Goal: Information Seeking & Learning: Learn about a topic

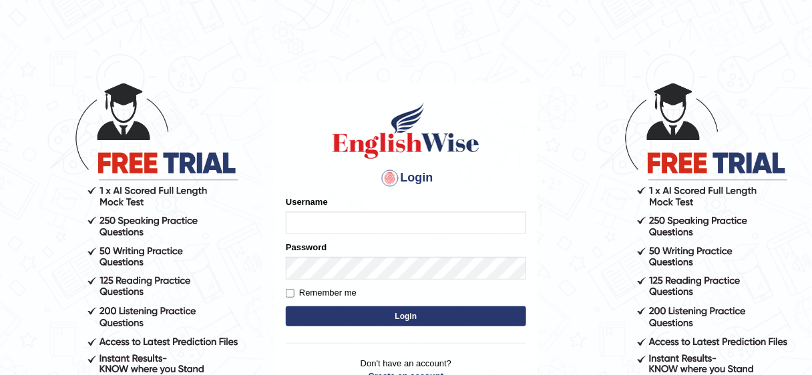
type input "bhuvaneswari_parramatta"
click at [407, 313] on button "Login" at bounding box center [406, 316] width 240 height 20
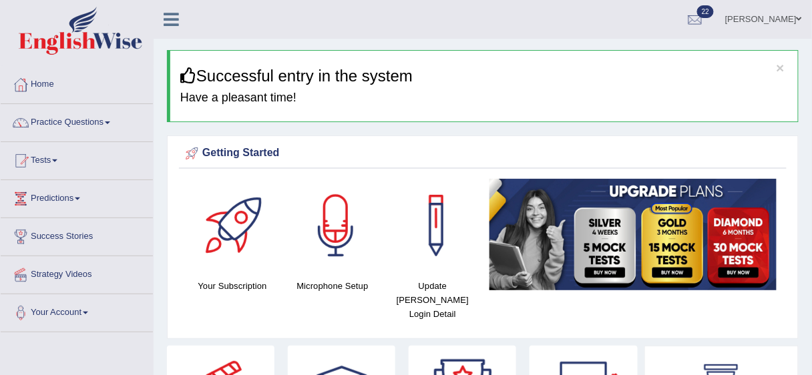
click at [110, 122] on span at bounding box center [107, 123] width 5 height 3
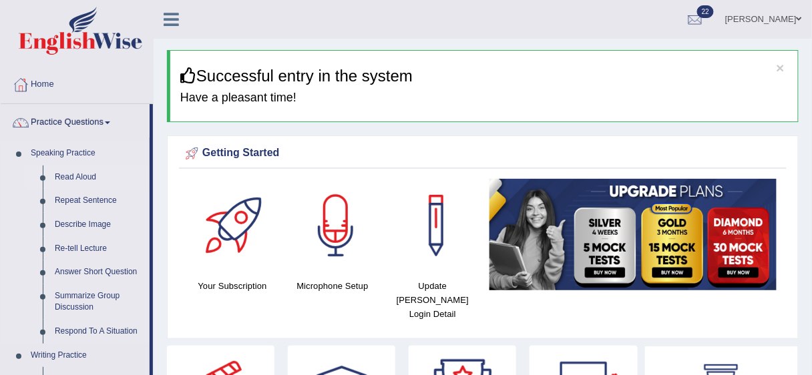
click at [83, 175] on link "Read Aloud" at bounding box center [99, 178] width 101 height 24
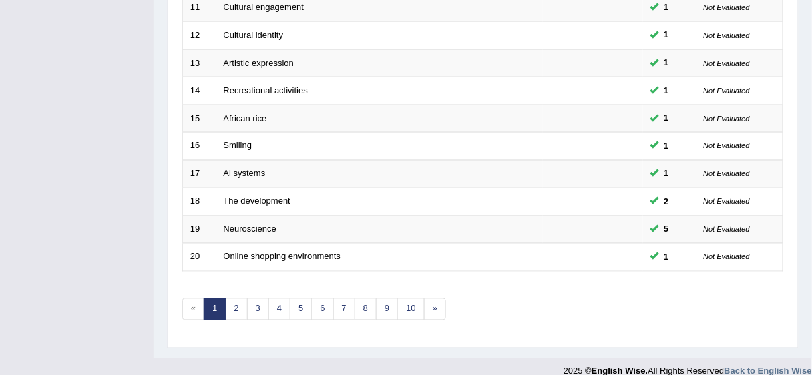
scroll to position [502, 0]
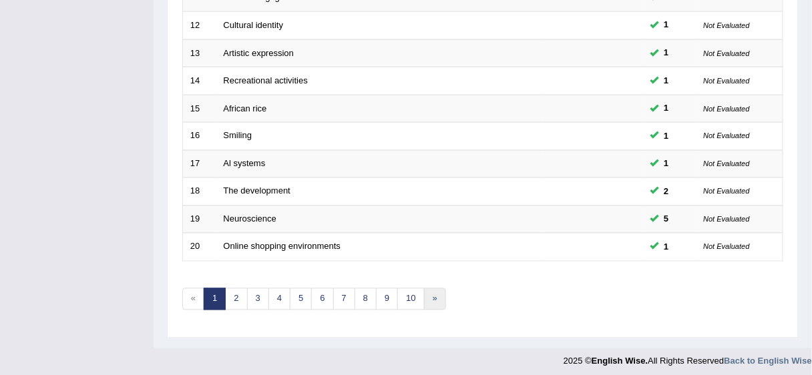
click at [425, 294] on link "»" at bounding box center [435, 299] width 22 height 22
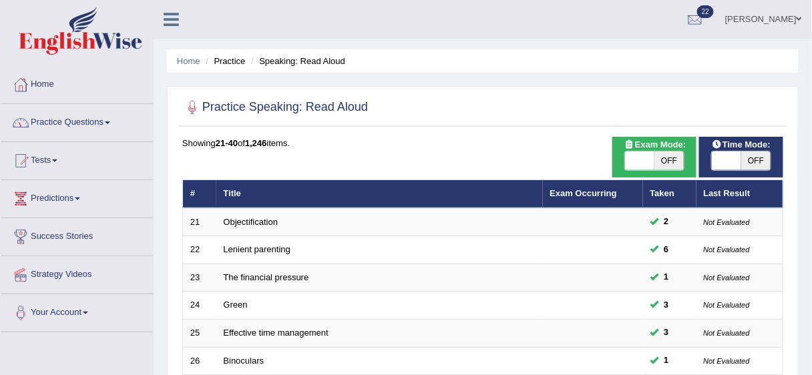
click at [37, 84] on link "Home" at bounding box center [77, 82] width 152 height 33
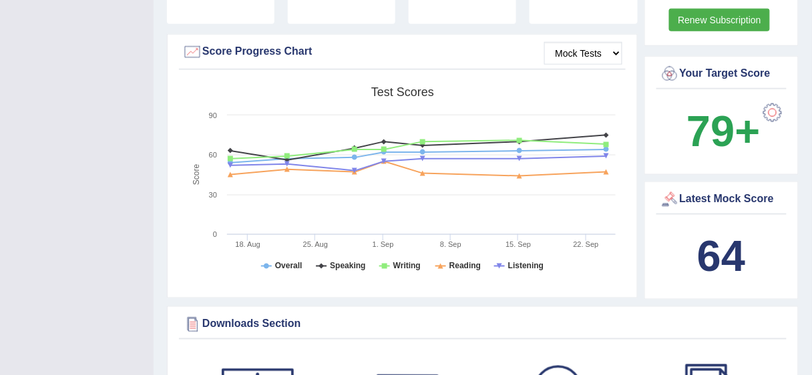
scroll to position [383, 0]
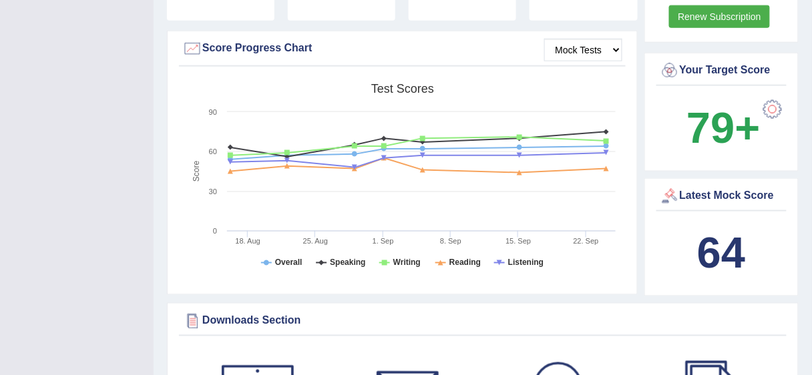
click at [709, 248] on b "64" at bounding box center [721, 253] width 48 height 49
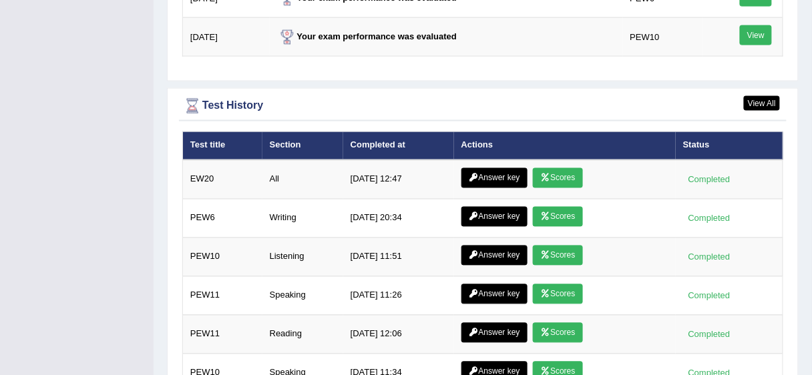
scroll to position [1790, 0]
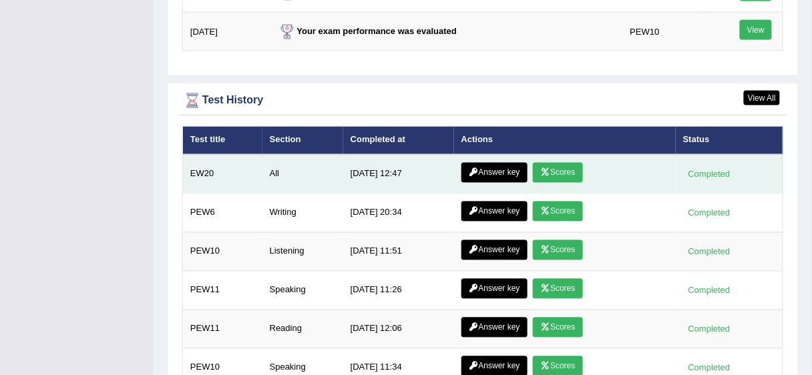
click at [499, 163] on link "Answer key" at bounding box center [494, 173] width 66 height 20
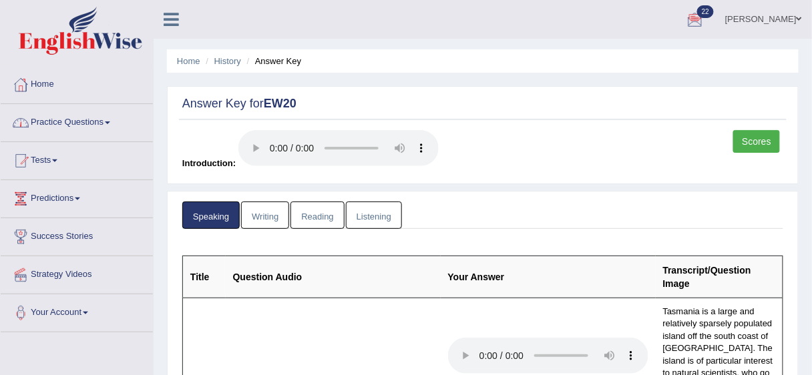
click at [112, 124] on link "Practice Questions" at bounding box center [77, 120] width 152 height 33
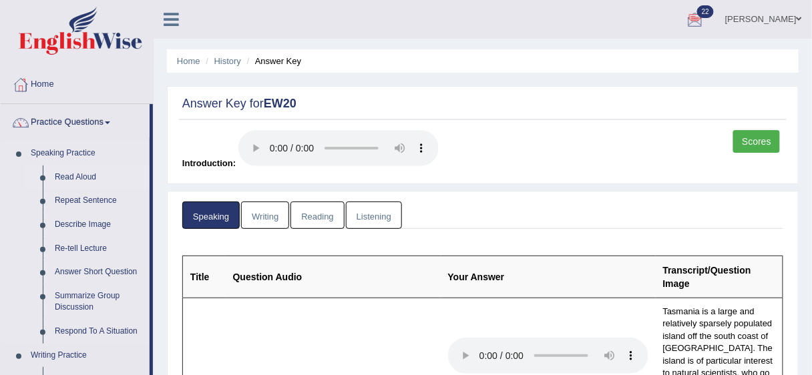
click at [68, 176] on link "Read Aloud" at bounding box center [99, 178] width 101 height 24
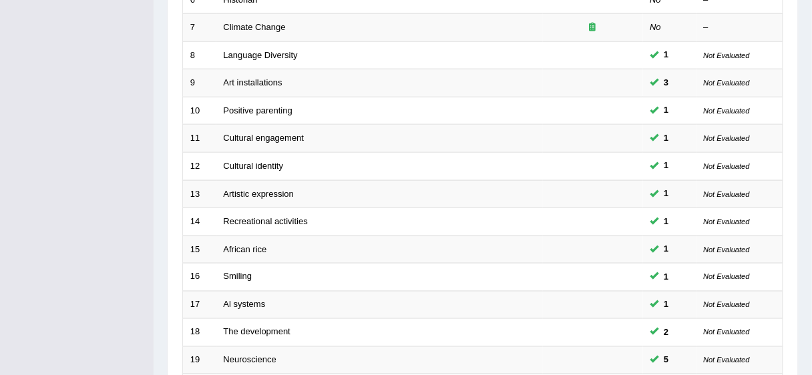
scroll to position [502, 0]
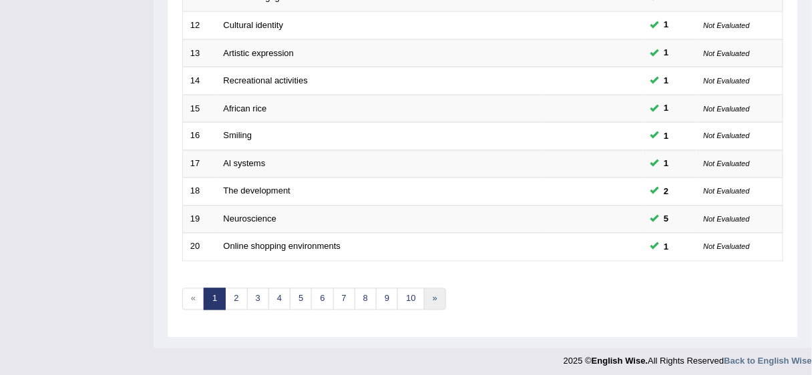
click at [431, 294] on link "»" at bounding box center [435, 299] width 22 height 22
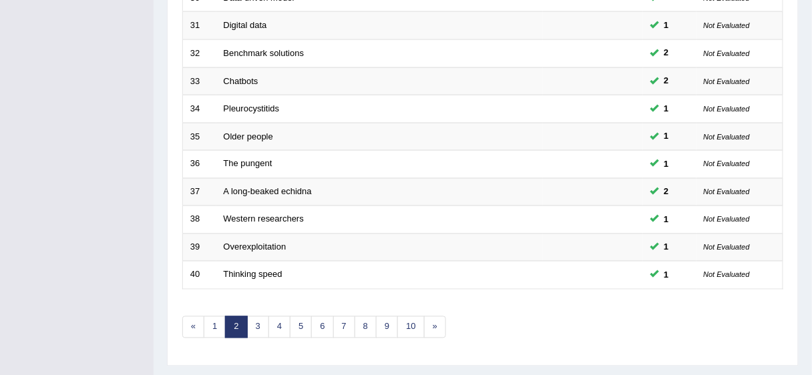
scroll to position [502, 0]
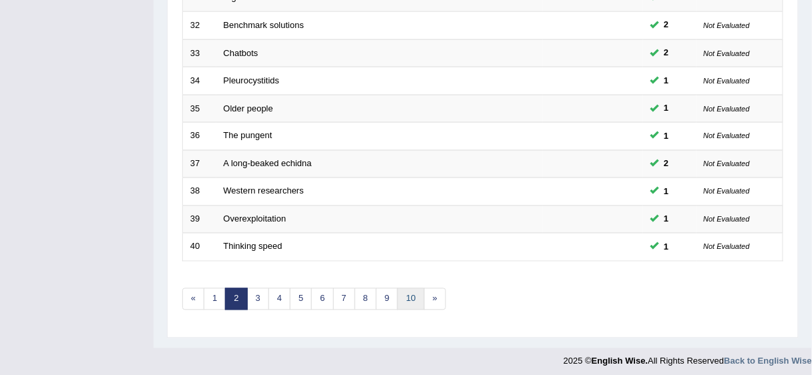
click at [405, 290] on link "10" at bounding box center [410, 299] width 27 height 22
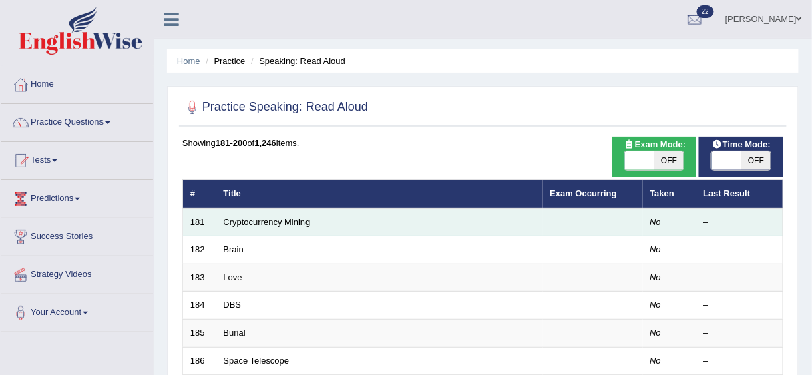
click at [485, 228] on td "Cryptocurrency Mining" at bounding box center [379, 222] width 326 height 28
click at [299, 225] on link "Cryptocurrency Mining" at bounding box center [267, 222] width 87 height 10
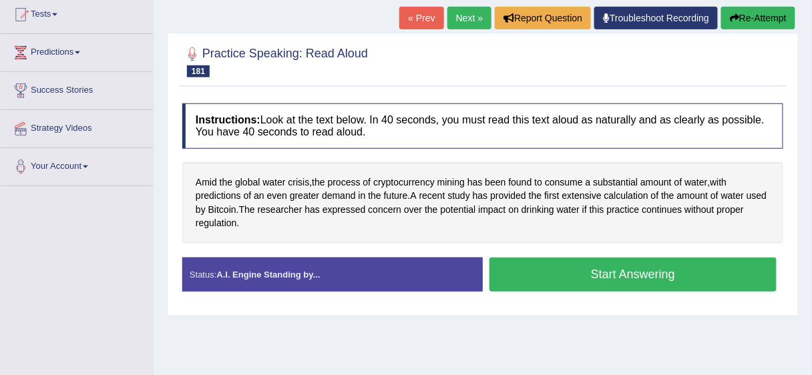
scroll to position [147, 0]
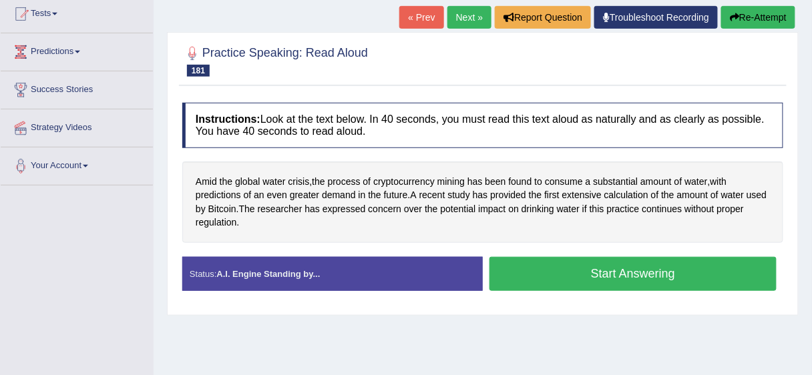
click at [554, 272] on button "Start Answering" at bounding box center [632, 274] width 287 height 34
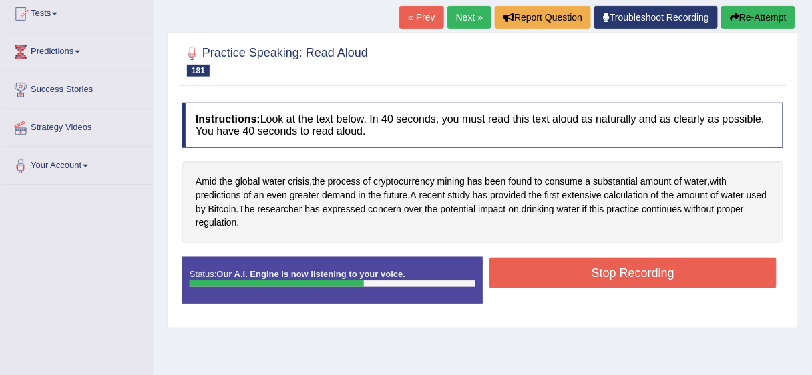
click at [598, 264] on button "Stop Recording" at bounding box center [632, 273] width 287 height 31
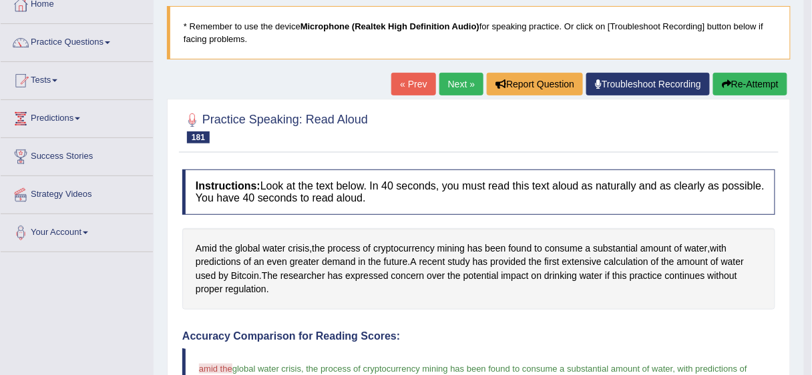
scroll to position [70, 0]
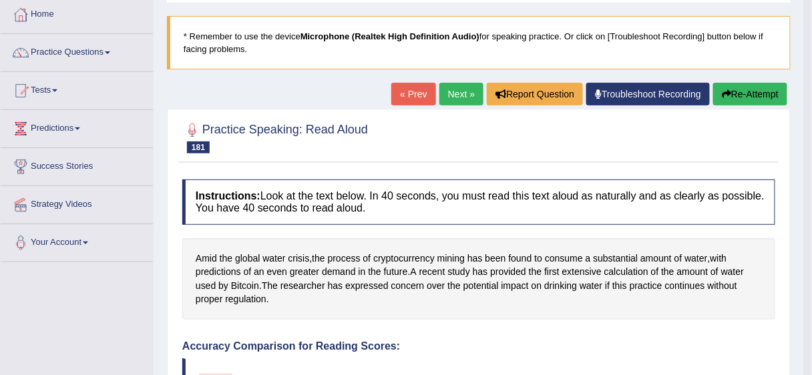
click at [453, 95] on link "Next »" at bounding box center [461, 94] width 44 height 23
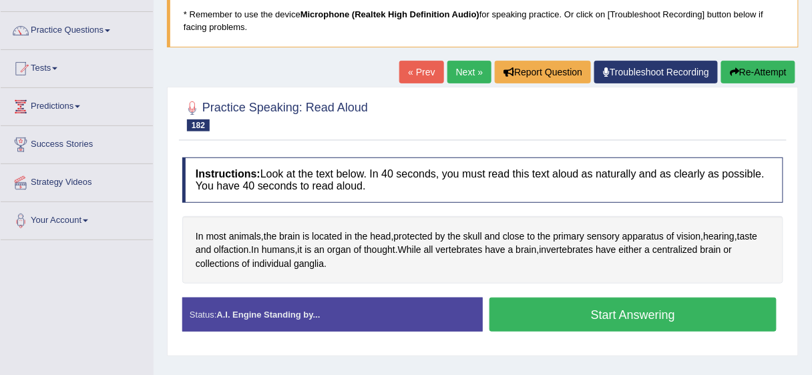
scroll to position [101, 0]
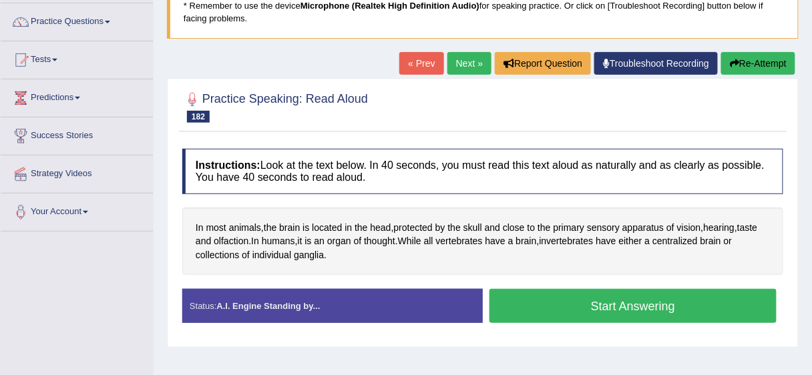
click at [613, 309] on button "Start Answering" at bounding box center [632, 306] width 287 height 34
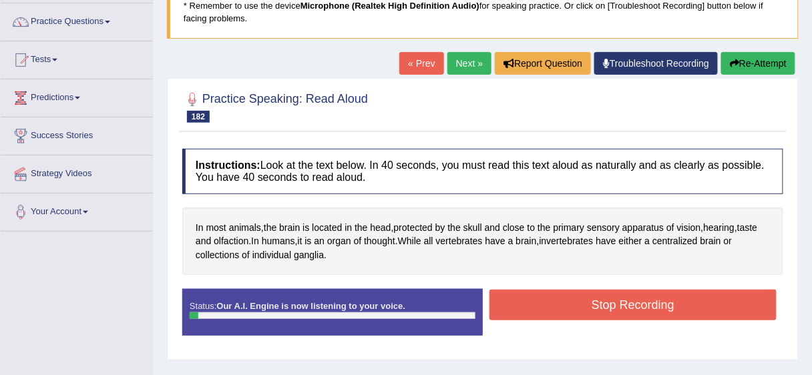
click at [613, 309] on button "Stop Recording" at bounding box center [632, 305] width 287 height 31
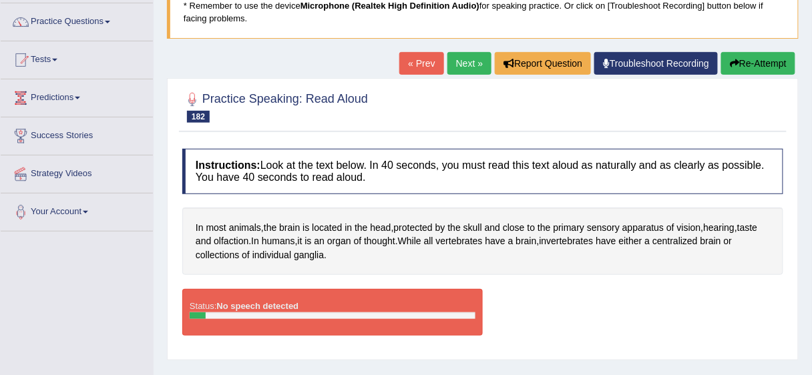
click at [742, 61] on button "Re-Attempt" at bounding box center [758, 63] width 74 height 23
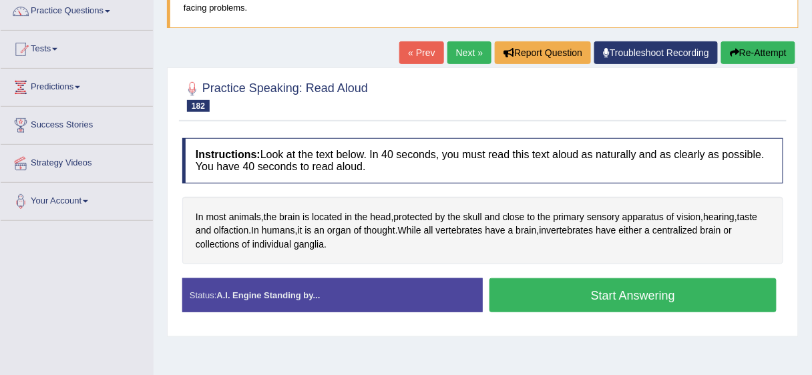
click at [622, 295] on button "Start Answering" at bounding box center [632, 295] width 287 height 34
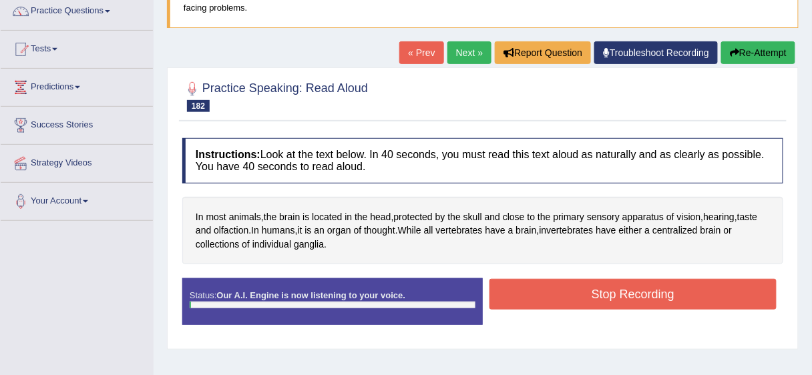
click at [622, 295] on button "Stop Recording" at bounding box center [632, 294] width 287 height 31
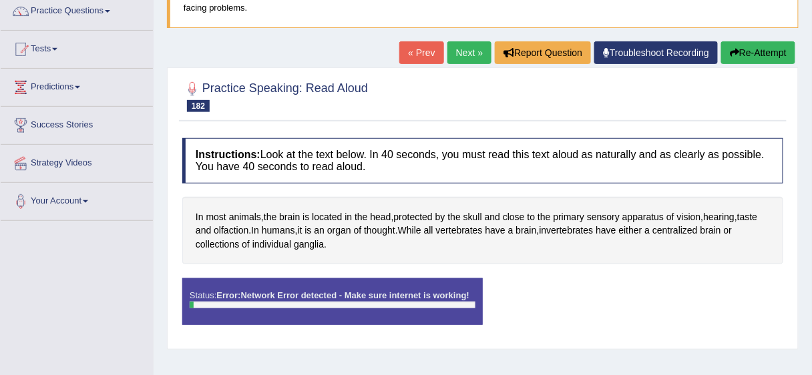
click at [733, 49] on icon "button" at bounding box center [734, 52] width 9 height 9
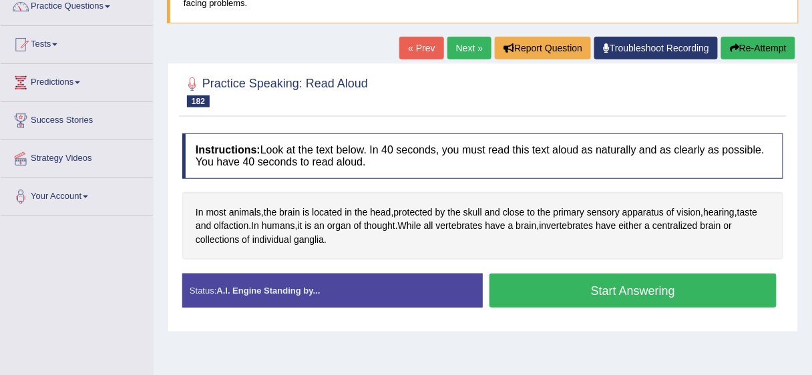
click at [622, 278] on button "Start Answering" at bounding box center [632, 291] width 287 height 34
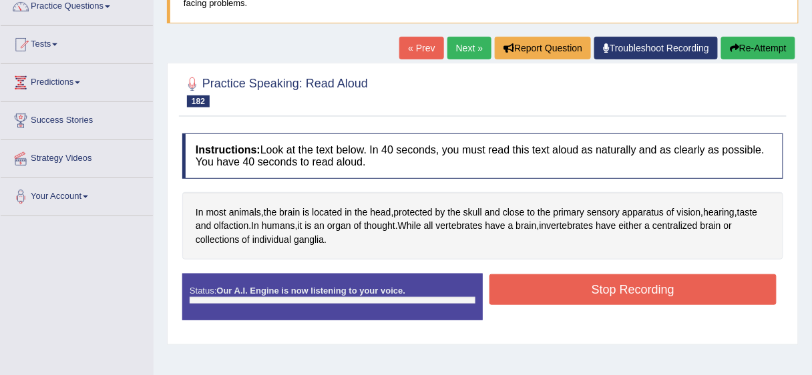
click at [622, 278] on button "Stop Recording" at bounding box center [632, 289] width 287 height 31
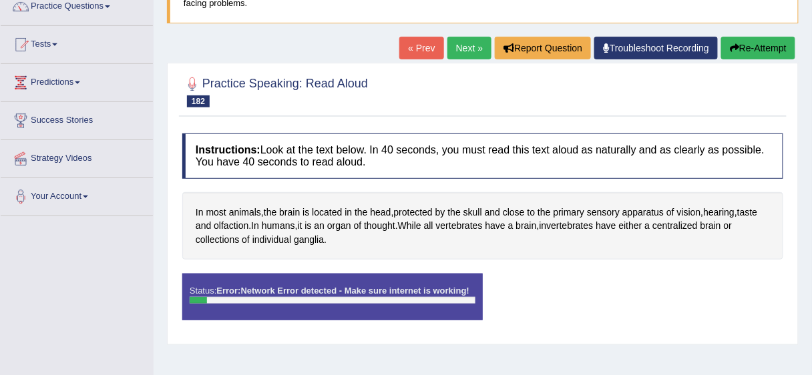
click at [757, 44] on button "Re-Attempt" at bounding box center [758, 48] width 74 height 23
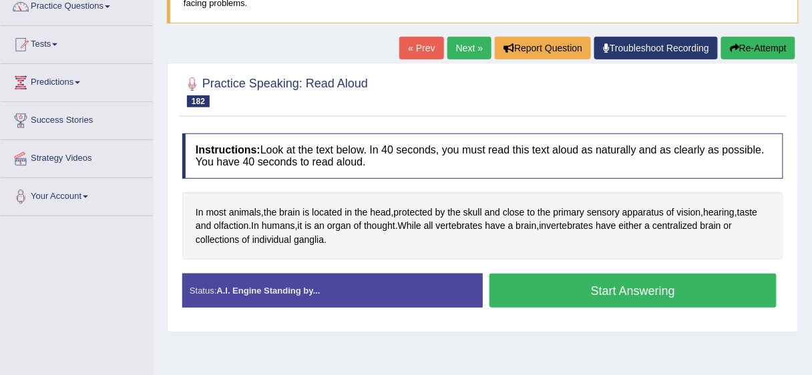
click at [592, 290] on button "Start Answering" at bounding box center [632, 291] width 287 height 34
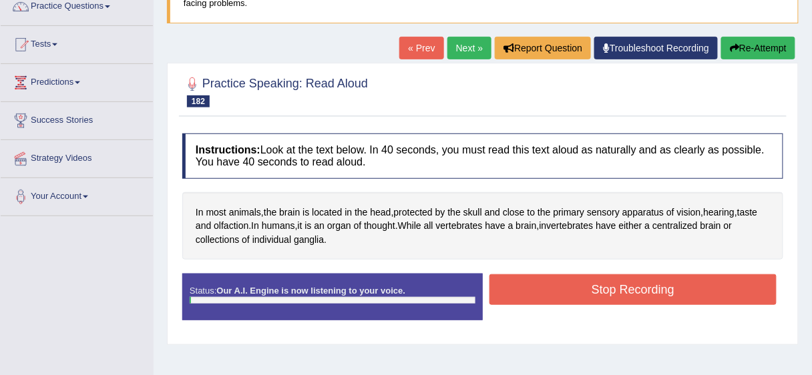
click at [592, 290] on button "Stop Recording" at bounding box center [632, 289] width 287 height 31
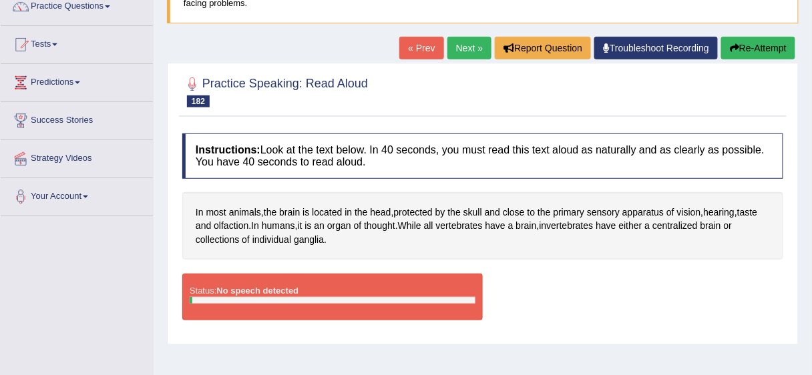
click at [755, 47] on button "Re-Attempt" at bounding box center [758, 48] width 74 height 23
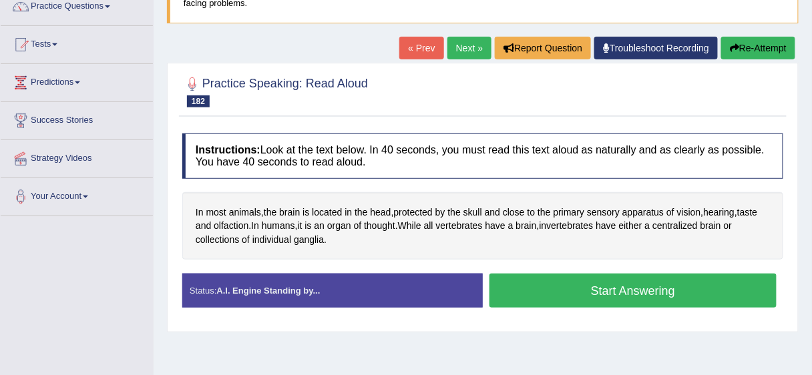
click at [620, 285] on button "Start Answering" at bounding box center [632, 291] width 287 height 34
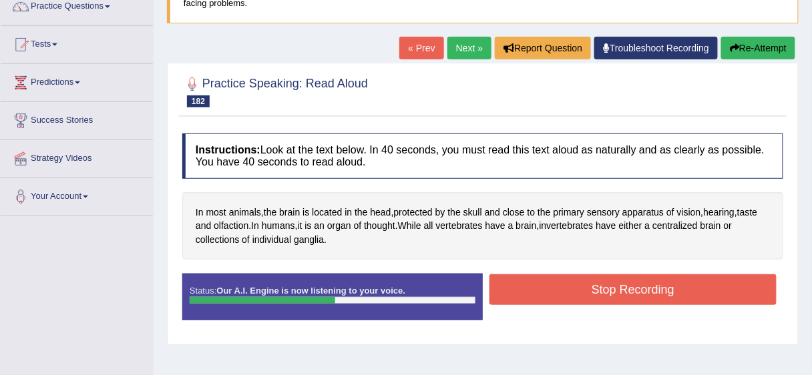
click at [598, 289] on button "Stop Recording" at bounding box center [632, 289] width 287 height 31
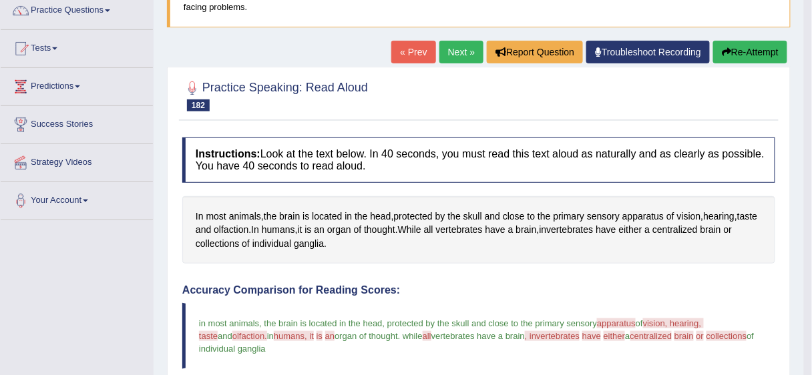
scroll to position [103, 0]
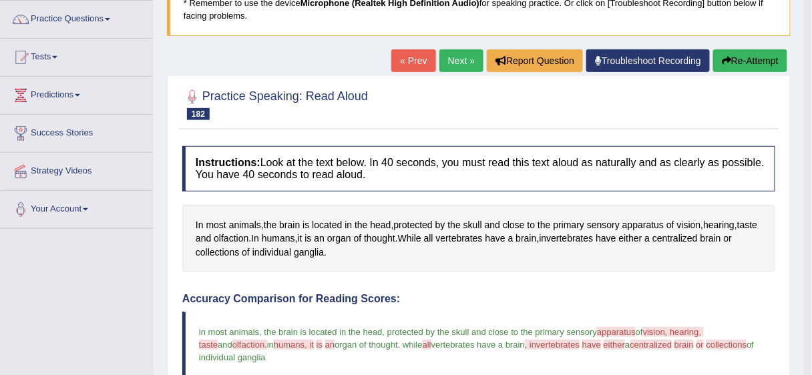
click at [731, 62] on button "Re-Attempt" at bounding box center [750, 60] width 74 height 23
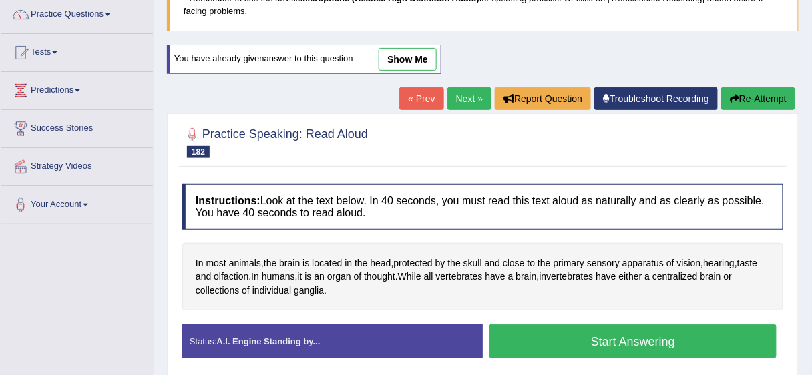
click at [535, 342] on button "Start Answering" at bounding box center [632, 341] width 287 height 34
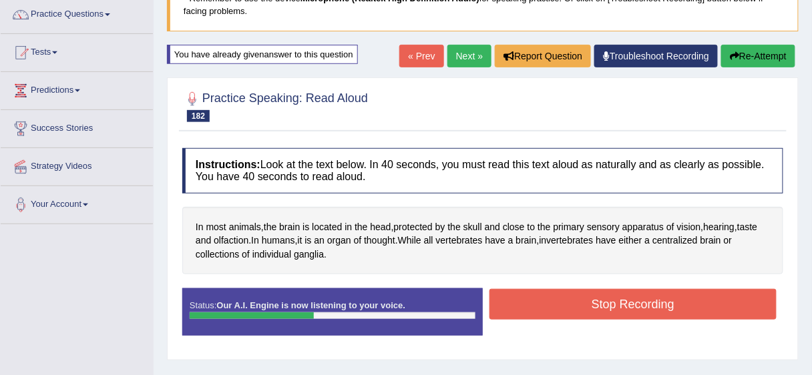
click at [549, 294] on button "Stop Recording" at bounding box center [632, 304] width 287 height 31
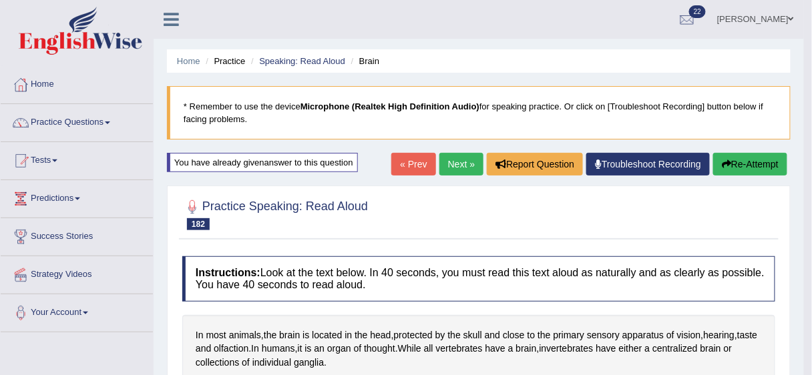
click at [457, 160] on link "Next »" at bounding box center [461, 164] width 44 height 23
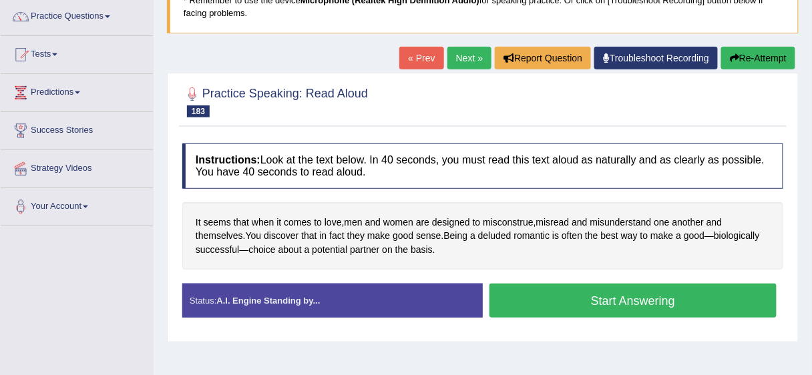
scroll to position [108, 0]
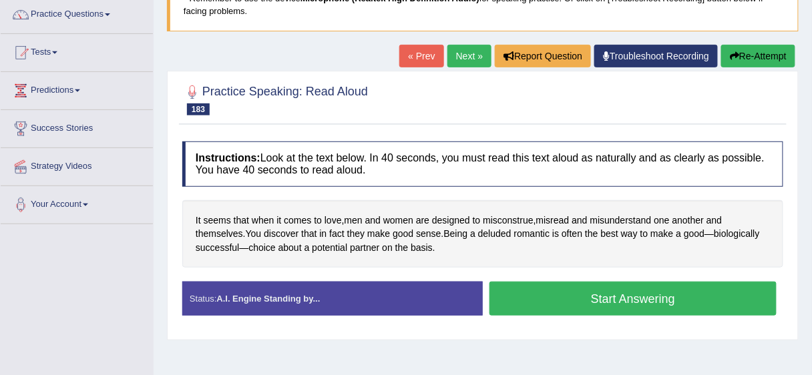
click at [584, 292] on button "Start Answering" at bounding box center [632, 299] width 287 height 34
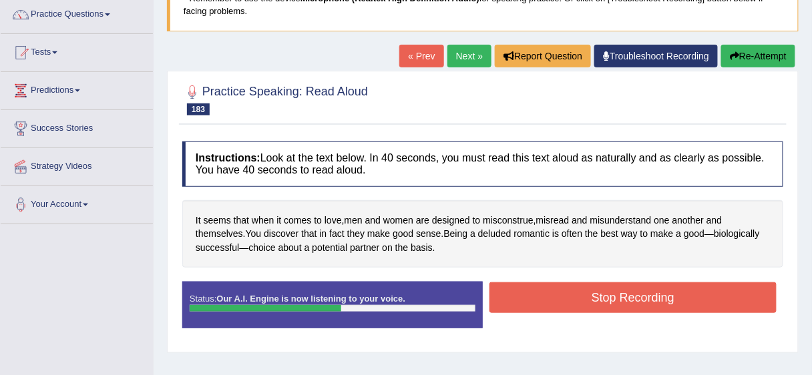
click at [632, 303] on button "Stop Recording" at bounding box center [632, 297] width 287 height 31
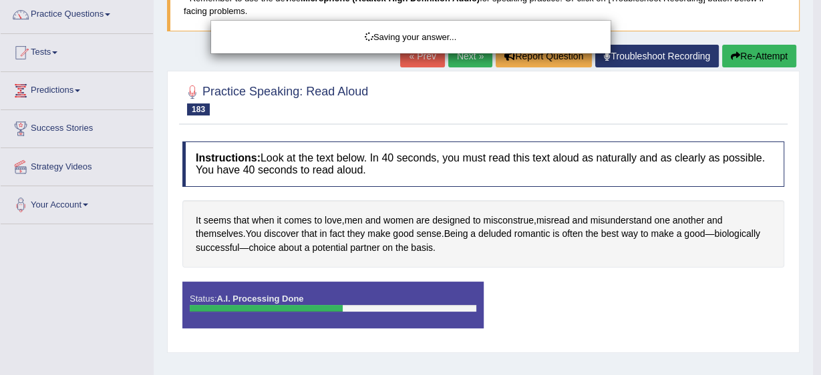
click at [632, 303] on div "Saving your answer..." at bounding box center [410, 187] width 821 height 375
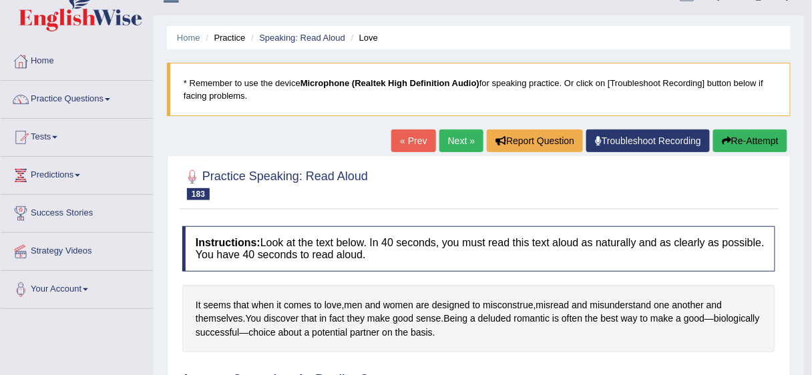
scroll to position [0, 0]
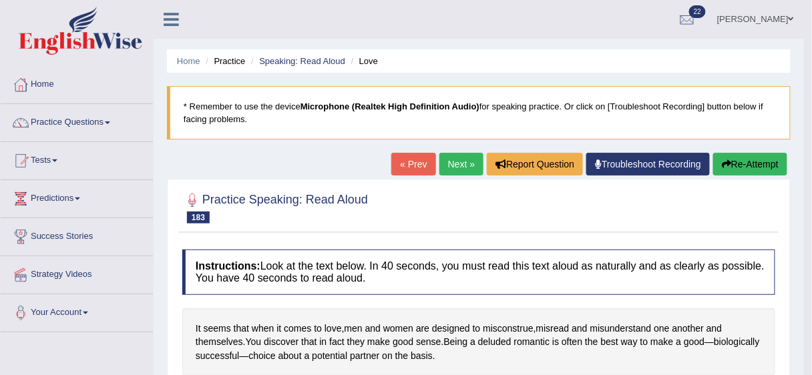
click at [748, 160] on button "Re-Attempt" at bounding box center [750, 164] width 74 height 23
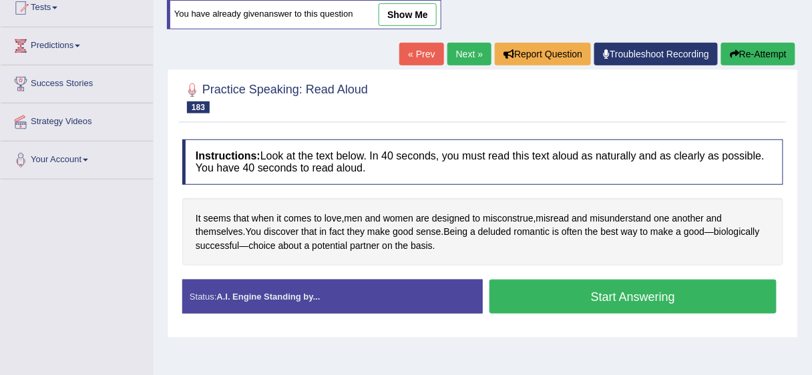
scroll to position [162, 0]
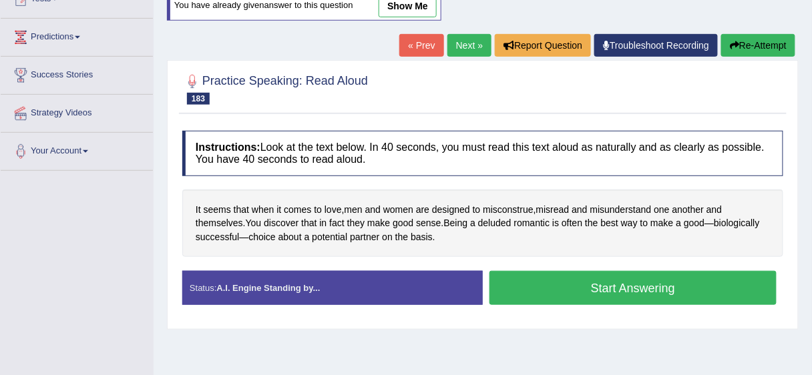
click at [660, 288] on button "Start Answering" at bounding box center [632, 288] width 287 height 34
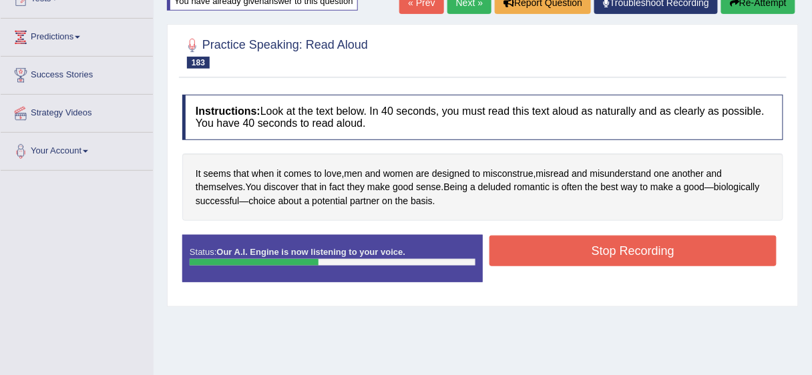
click at [659, 253] on button "Stop Recording" at bounding box center [632, 251] width 287 height 31
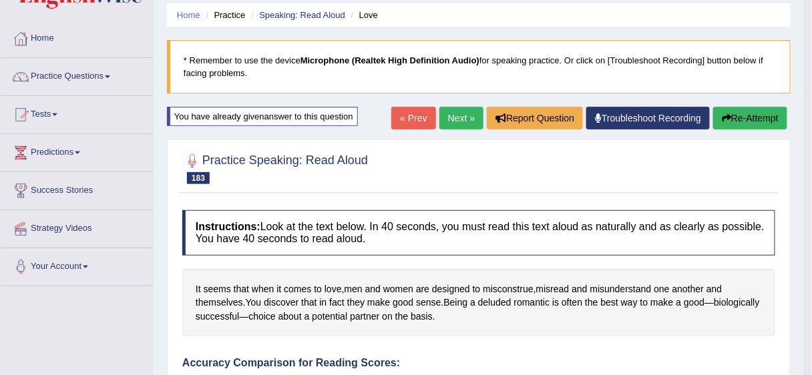
scroll to position [0, 0]
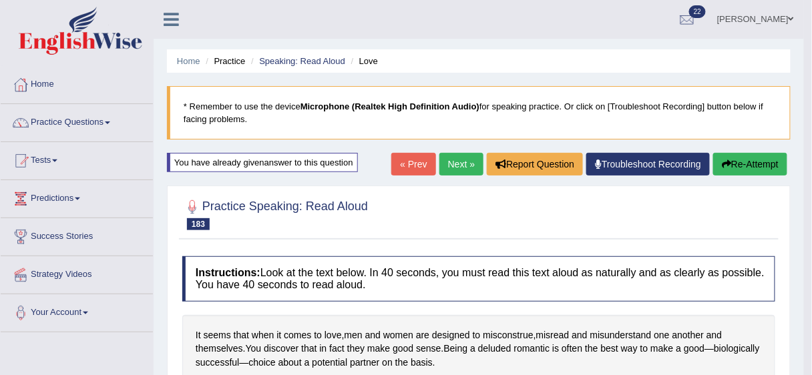
click at [748, 164] on button "Re-Attempt" at bounding box center [750, 164] width 74 height 23
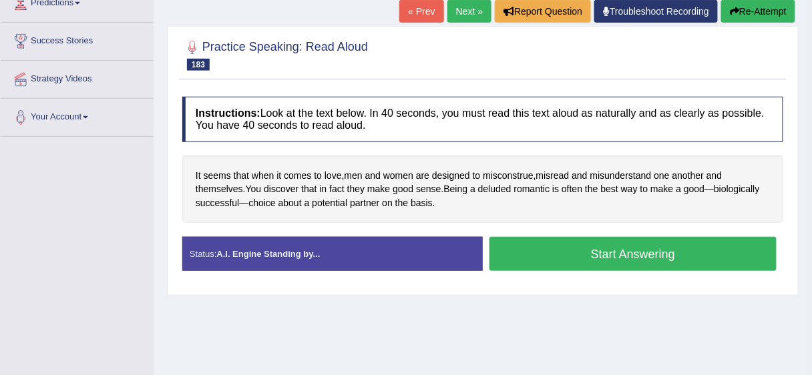
scroll to position [200, 0]
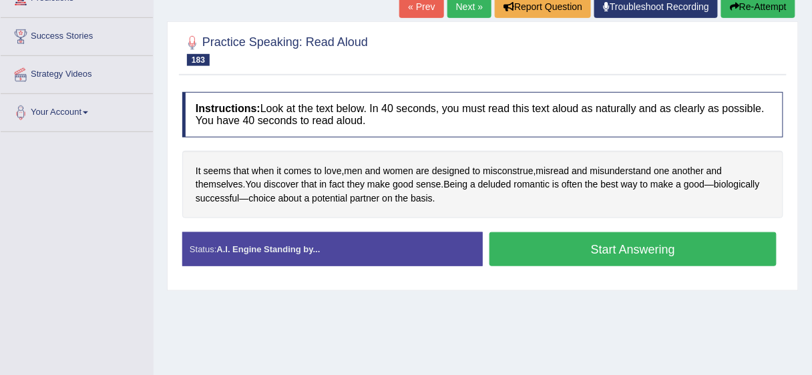
click at [748, 244] on button "Start Answering" at bounding box center [632, 249] width 287 height 34
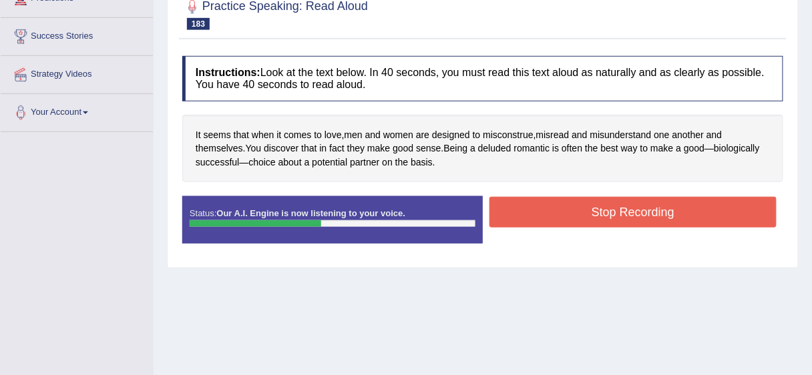
click at [730, 220] on button "Stop Recording" at bounding box center [632, 212] width 287 height 31
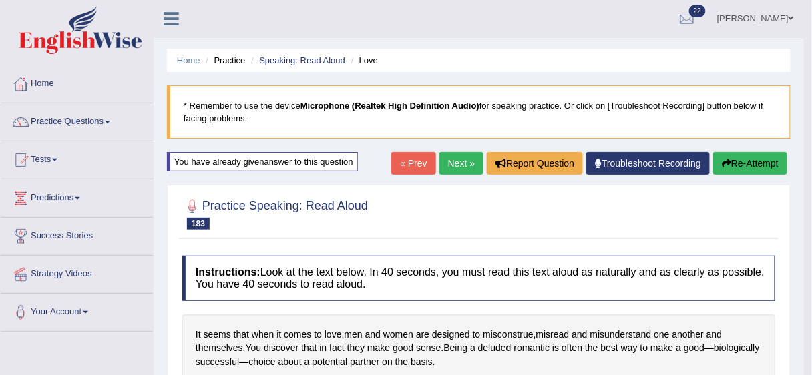
scroll to position [0, 0]
click at [470, 169] on link "Next »" at bounding box center [461, 164] width 44 height 23
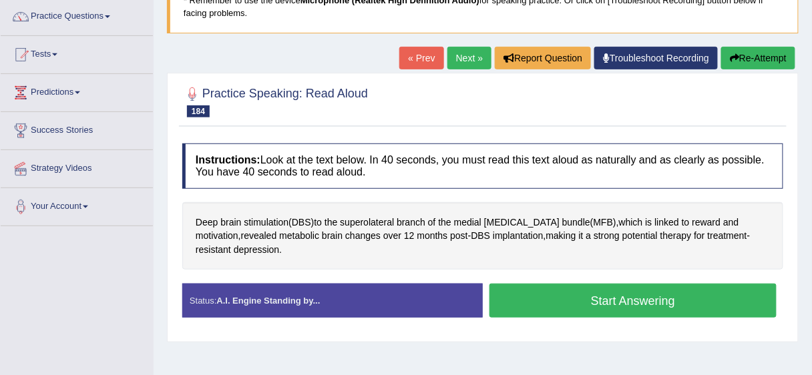
scroll to position [117, 0]
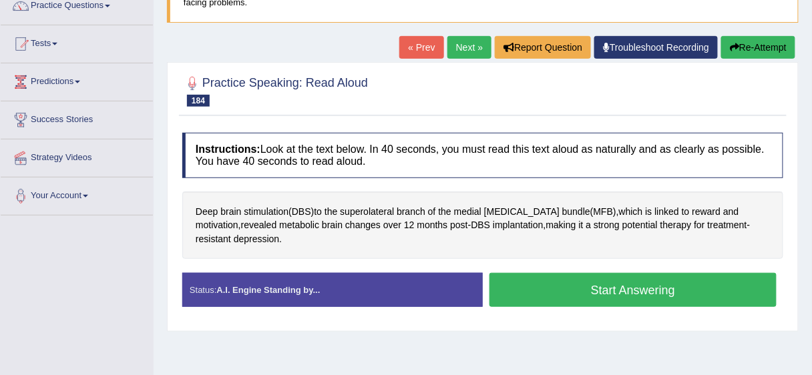
click at [562, 277] on button "Start Answering" at bounding box center [632, 290] width 287 height 34
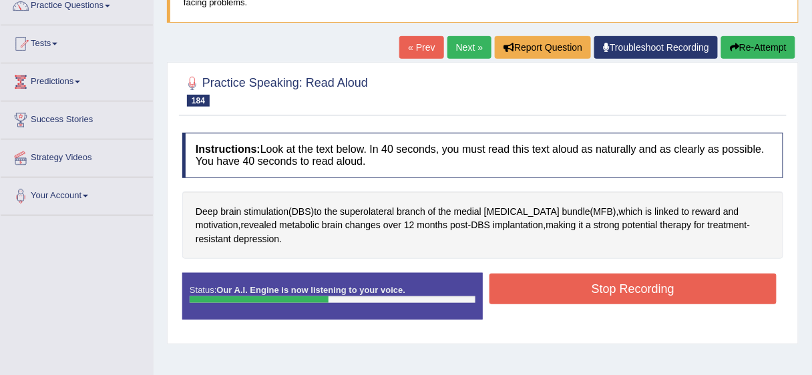
click at [562, 277] on button "Stop Recording" at bounding box center [632, 289] width 287 height 31
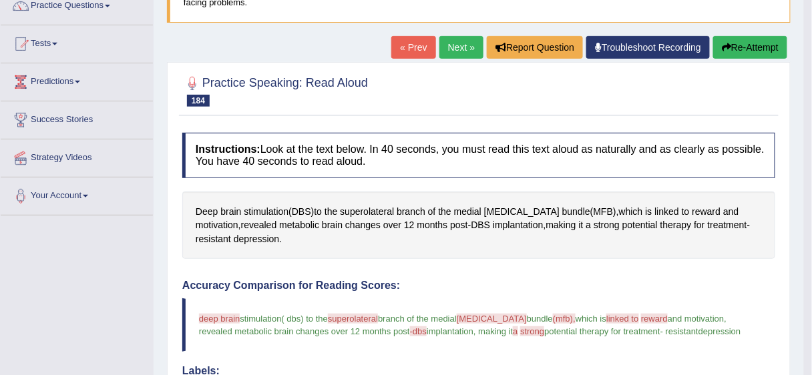
click at [730, 48] on button "Re-Attempt" at bounding box center [750, 47] width 74 height 23
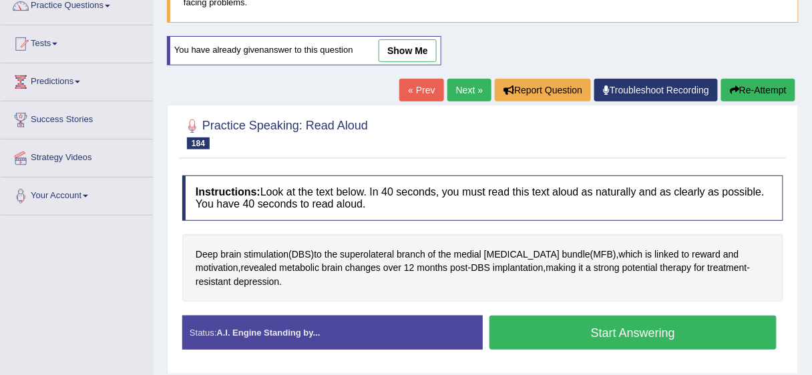
click at [614, 333] on button "Start Answering" at bounding box center [632, 333] width 287 height 34
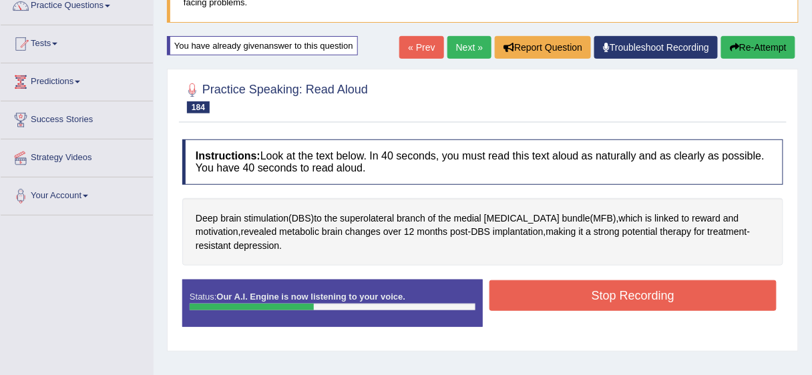
click at [621, 298] on button "Stop Recording" at bounding box center [632, 295] width 287 height 31
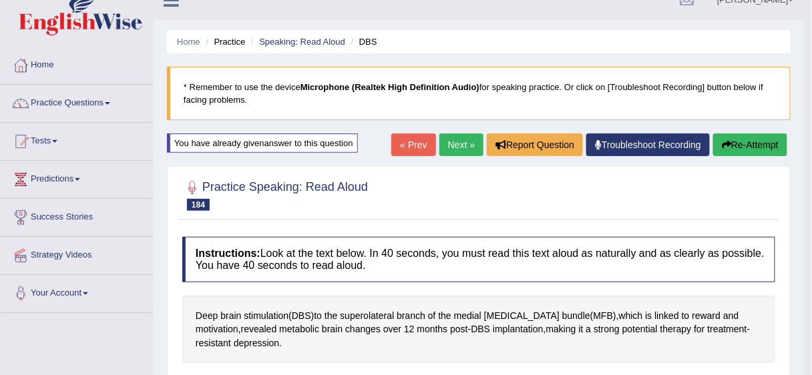
scroll to position [17, 0]
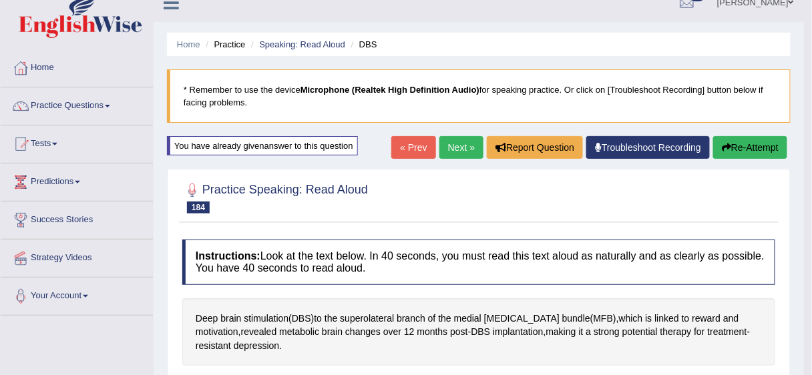
click at [454, 144] on link "Next »" at bounding box center [461, 147] width 44 height 23
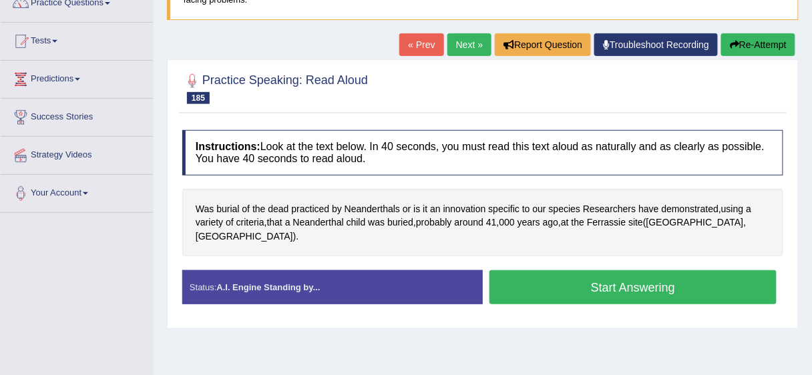
scroll to position [121, 0]
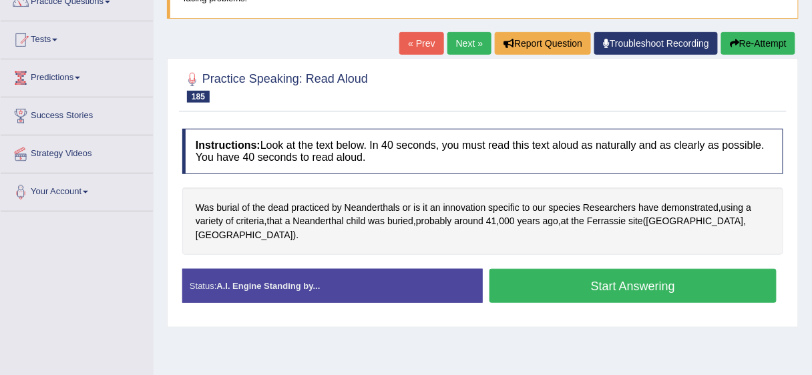
click at [577, 269] on button "Start Answering" at bounding box center [632, 286] width 287 height 34
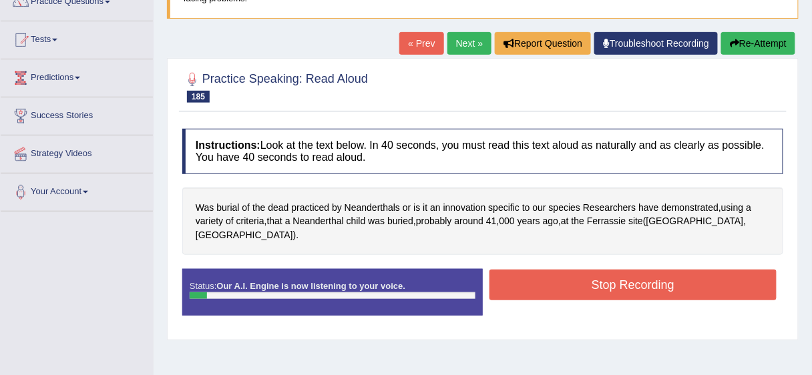
click at [577, 270] on button "Stop Recording" at bounding box center [632, 285] width 287 height 31
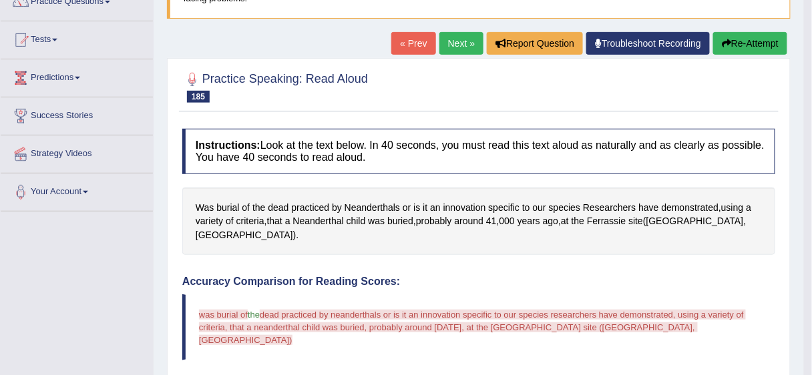
click at [730, 39] on button "Re-Attempt" at bounding box center [750, 43] width 74 height 23
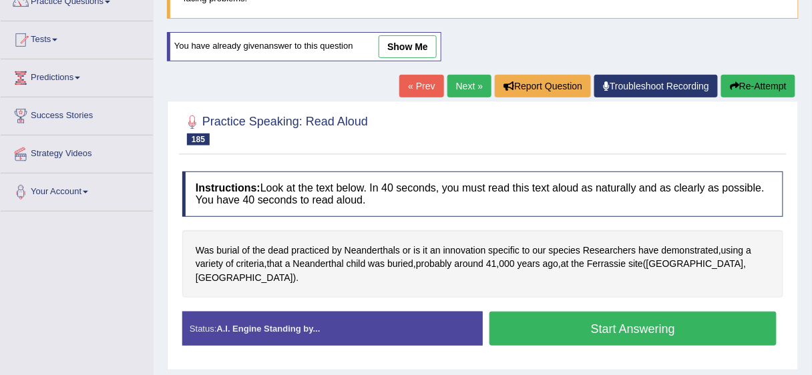
click at [555, 312] on button "Start Answering" at bounding box center [632, 329] width 287 height 34
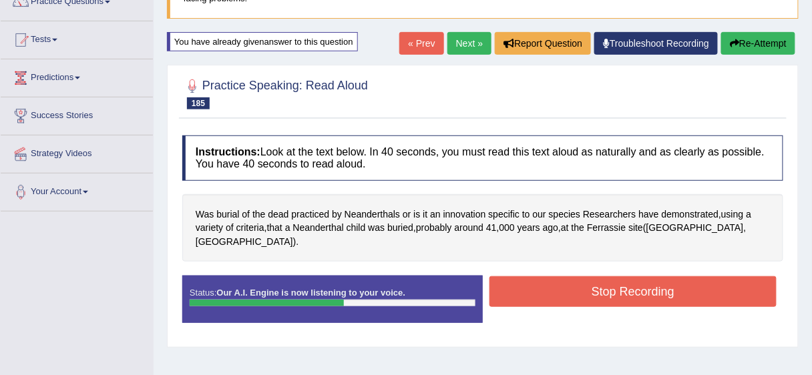
click at [634, 284] on button "Stop Recording" at bounding box center [632, 291] width 287 height 31
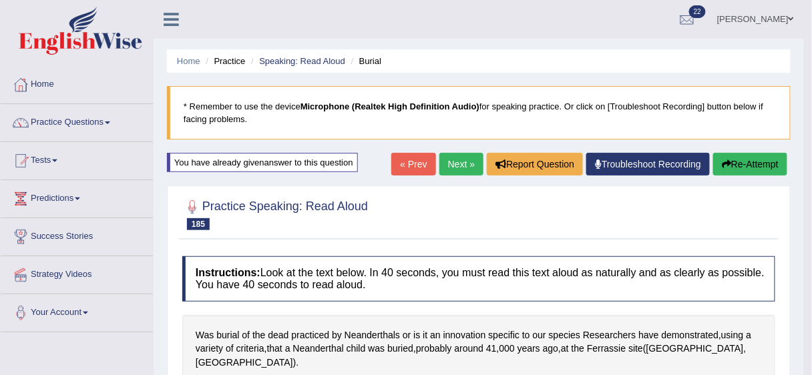
click at [768, 166] on button "Re-Attempt" at bounding box center [750, 164] width 74 height 23
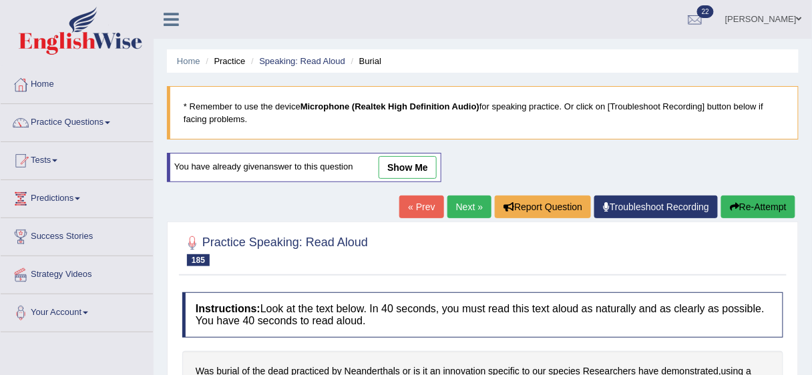
scroll to position [325, 0]
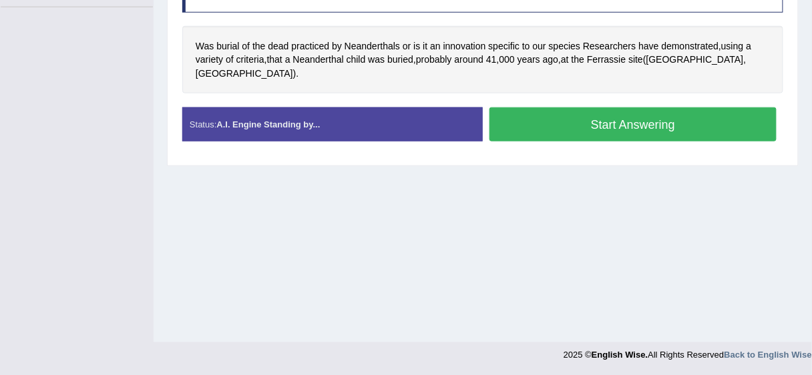
click at [614, 107] on button "Start Answering" at bounding box center [632, 124] width 287 height 34
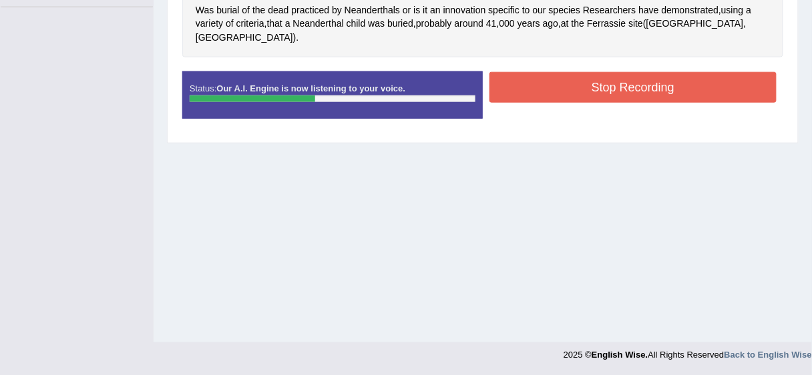
click at [610, 72] on button "Stop Recording" at bounding box center [632, 87] width 287 height 31
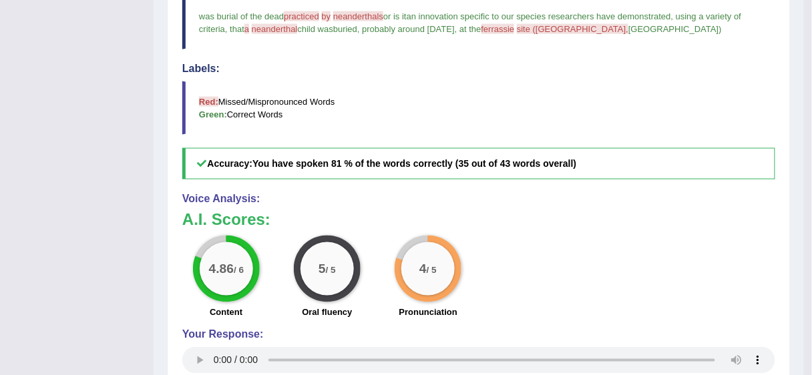
scroll to position [431, 0]
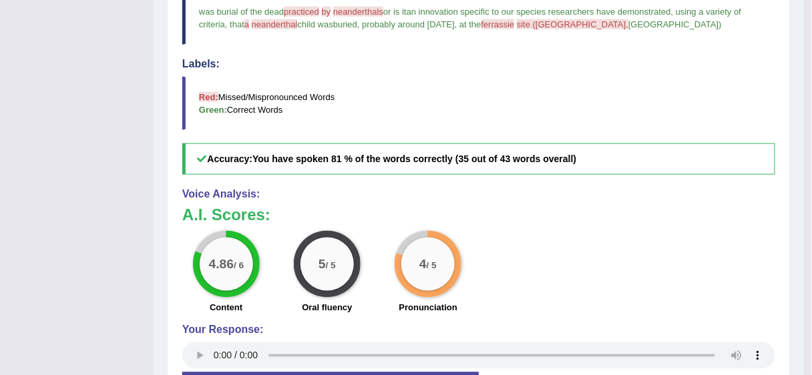
drag, startPoint x: 806, startPoint y: 112, endPoint x: 789, endPoint y: 19, distance: 94.9
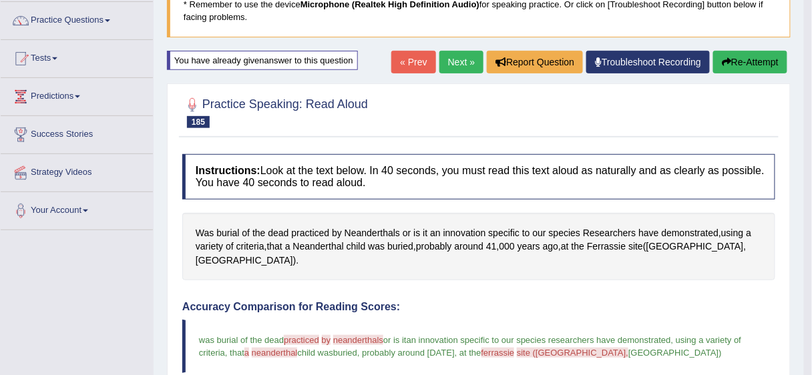
click at [748, 59] on button "Re-Attempt" at bounding box center [750, 62] width 74 height 23
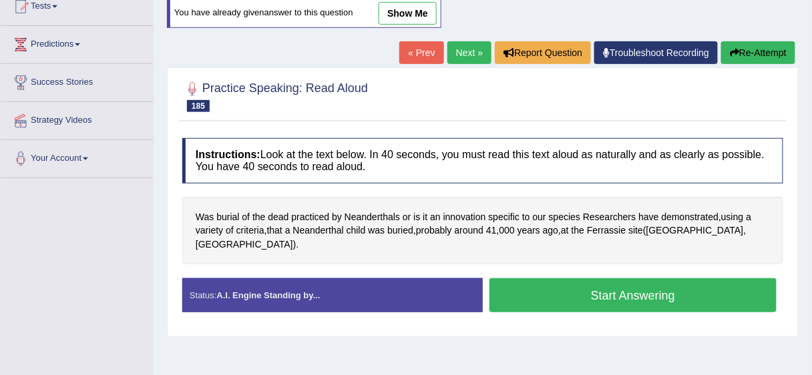
scroll to position [159, 0]
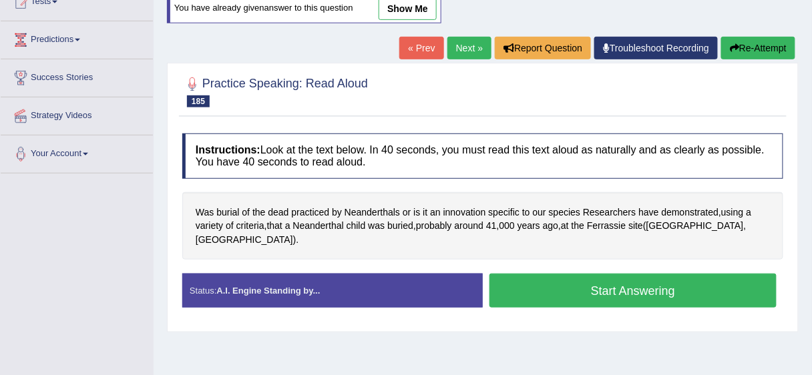
click at [658, 275] on button "Start Answering" at bounding box center [632, 291] width 287 height 34
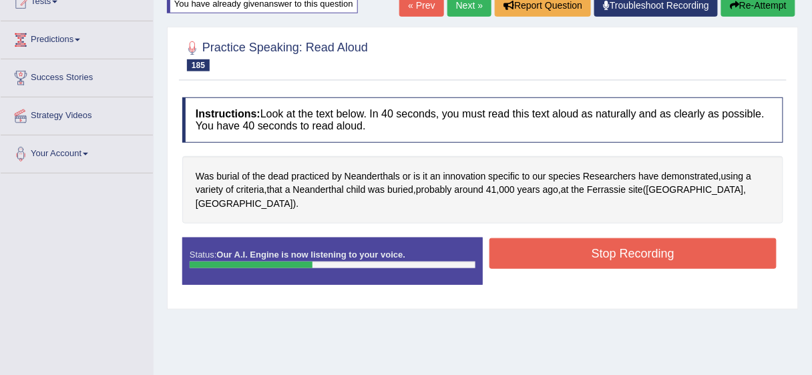
click at [637, 246] on button "Stop Recording" at bounding box center [632, 253] width 287 height 31
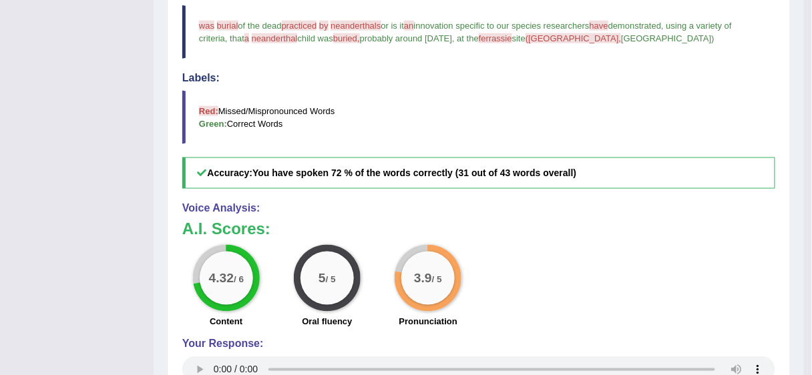
scroll to position [0, 0]
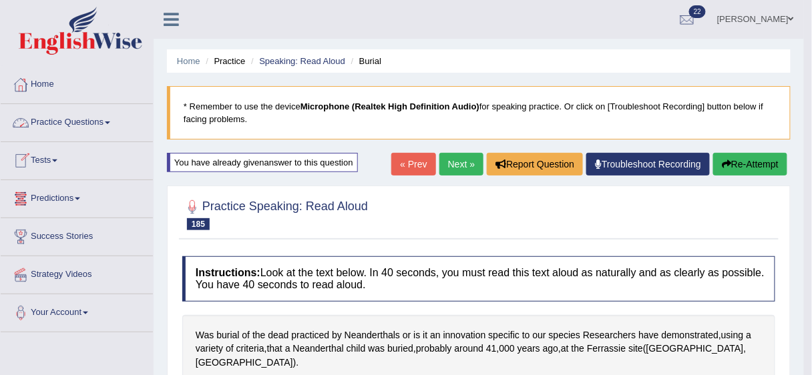
click at [109, 123] on link "Practice Questions" at bounding box center [77, 120] width 152 height 33
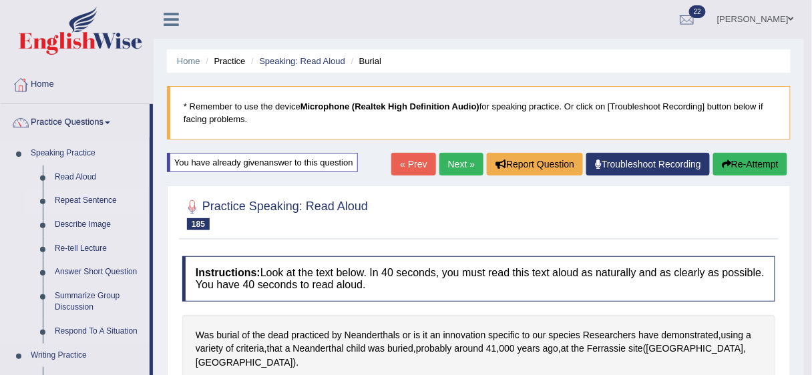
click at [67, 202] on link "Repeat Sentence" at bounding box center [99, 201] width 101 height 24
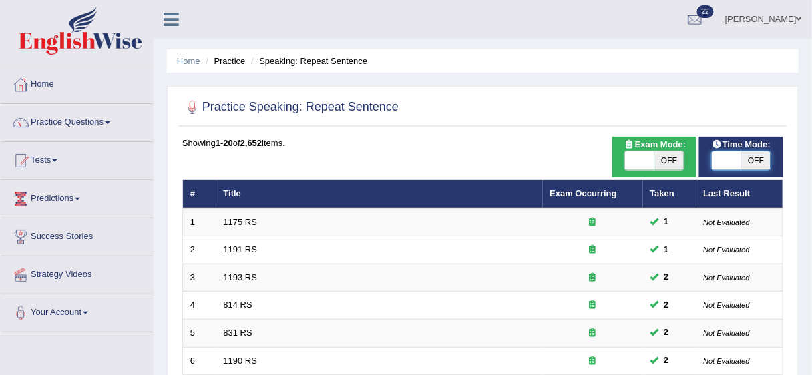
click at [729, 155] on span at bounding box center [726, 161] width 29 height 19
checkbox input "true"
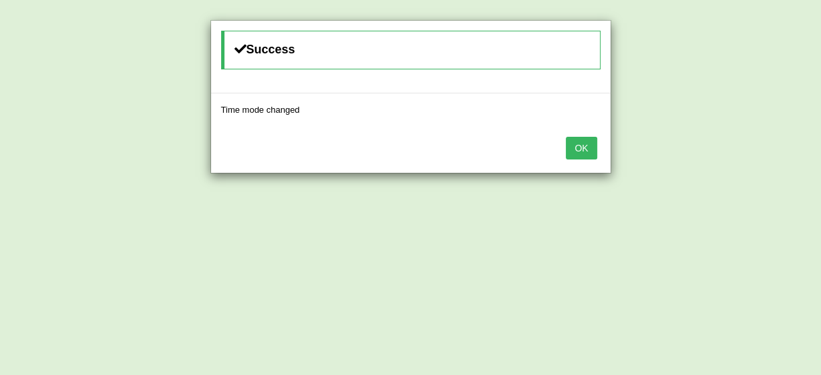
click at [591, 149] on button "OK" at bounding box center [580, 148] width 31 height 23
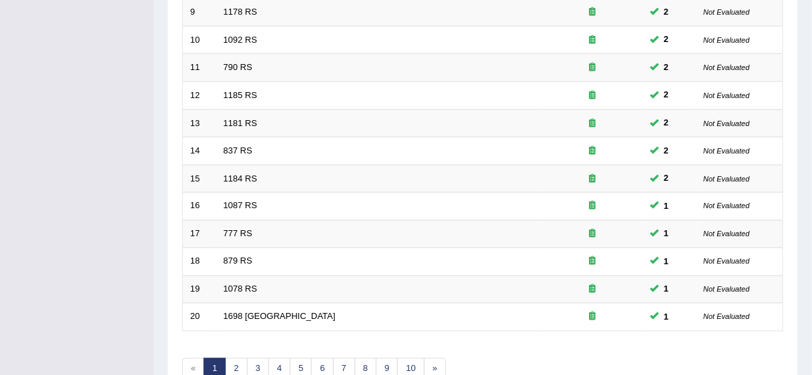
scroll to position [436, 0]
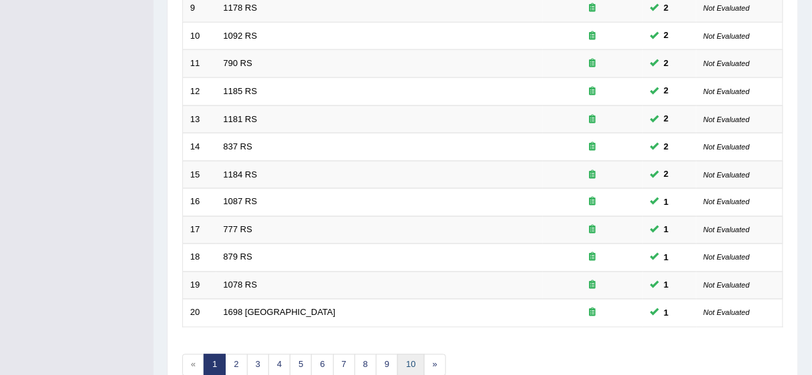
click at [406, 365] on link "10" at bounding box center [410, 366] width 27 height 22
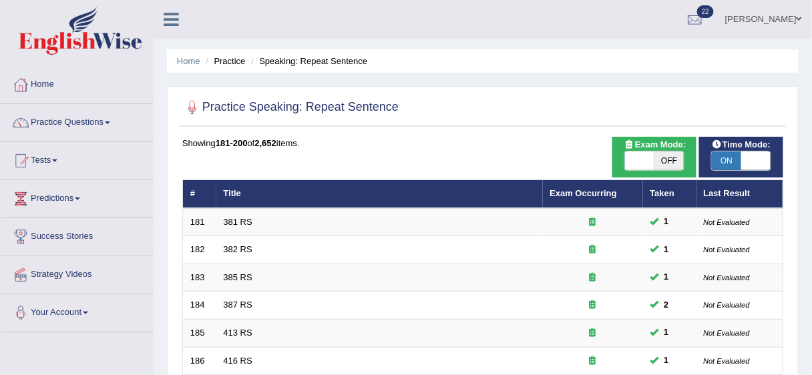
scroll to position [502, 0]
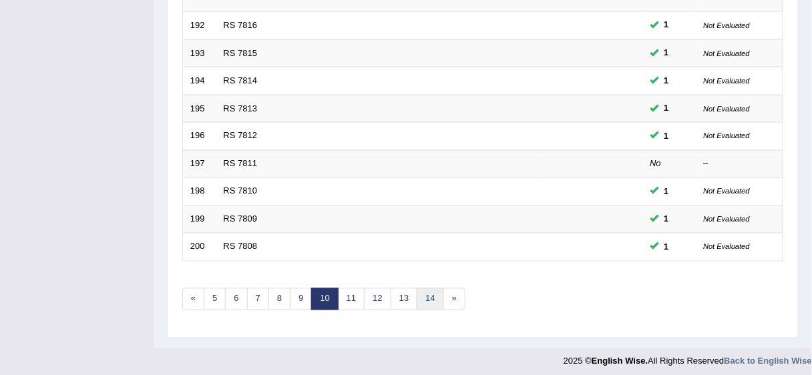
click at [427, 292] on link "14" at bounding box center [430, 299] width 27 height 22
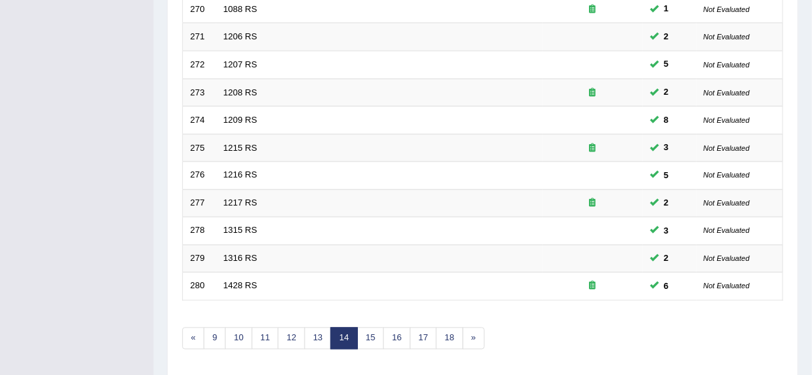
scroll to position [470, 0]
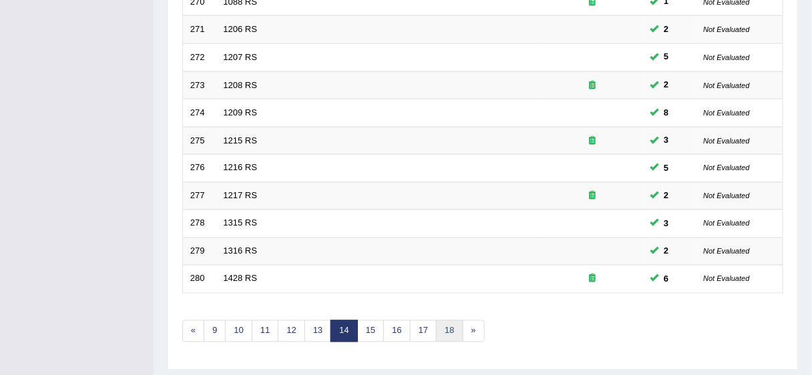
click at [441, 322] on link "18" at bounding box center [449, 331] width 27 height 22
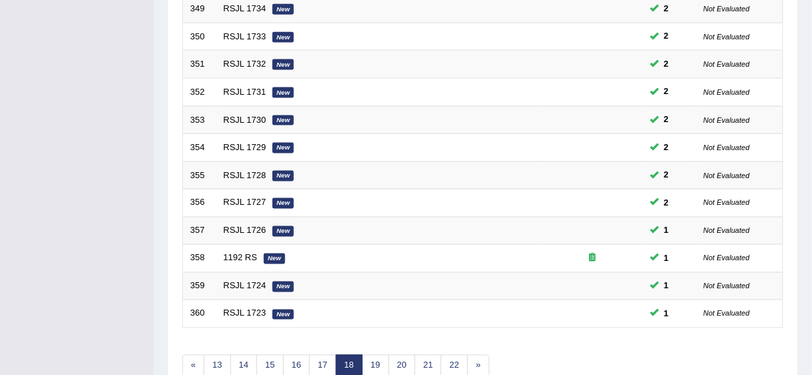
scroll to position [465, 0]
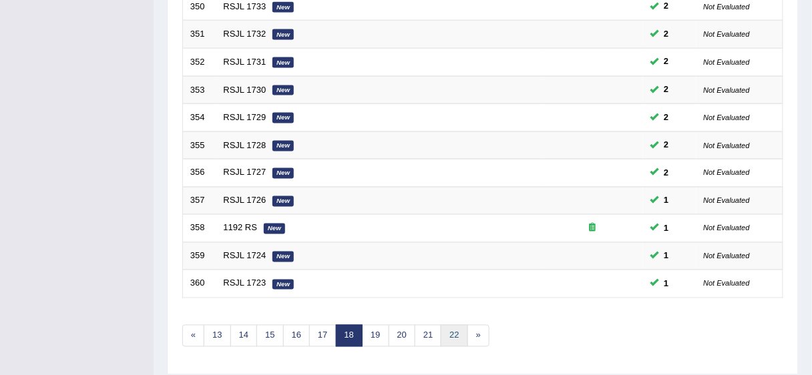
click at [455, 334] on link "22" at bounding box center [454, 336] width 27 height 22
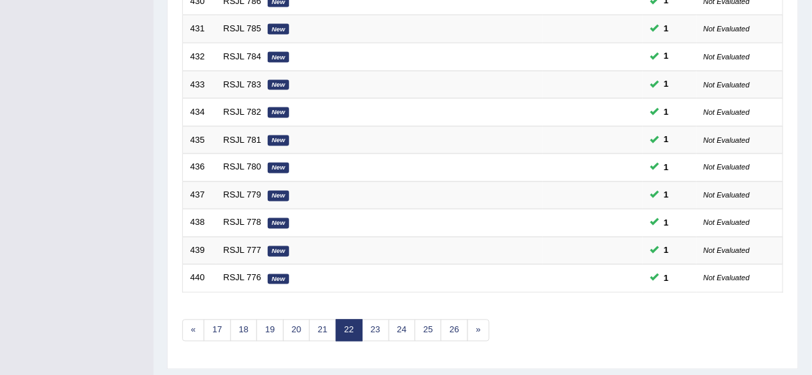
scroll to position [472, 0]
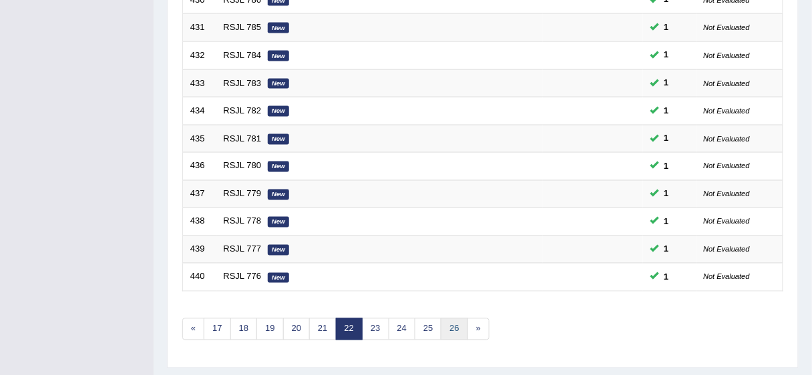
click at [447, 328] on link "26" at bounding box center [454, 329] width 27 height 22
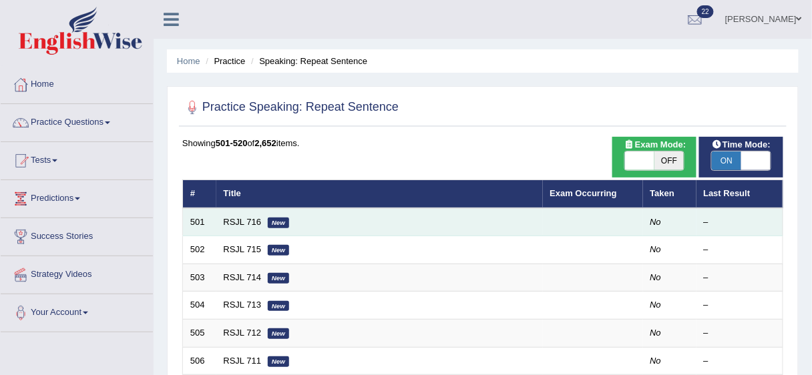
click at [455, 220] on td "RSJL 716 New" at bounding box center [379, 222] width 326 height 28
click at [654, 217] on em "No" at bounding box center [655, 222] width 11 height 10
click at [636, 219] on td at bounding box center [593, 222] width 100 height 28
click at [270, 218] on em "New" at bounding box center [278, 223] width 21 height 11
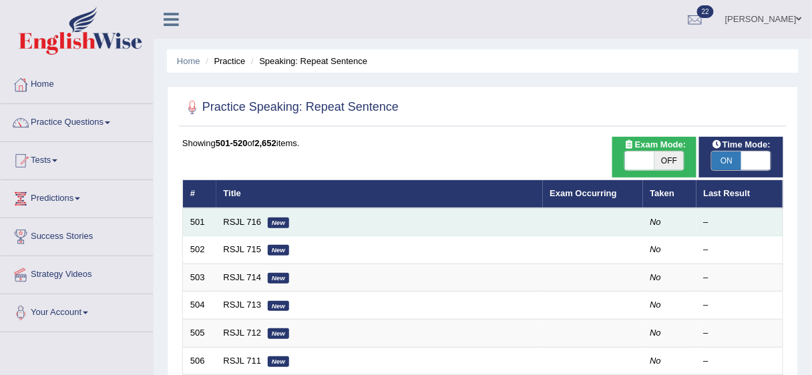
click at [270, 218] on em "New" at bounding box center [278, 223] width 21 height 11
click at [659, 224] on em "No" at bounding box center [655, 222] width 11 height 10
click at [198, 223] on td "501" at bounding box center [199, 222] width 33 height 28
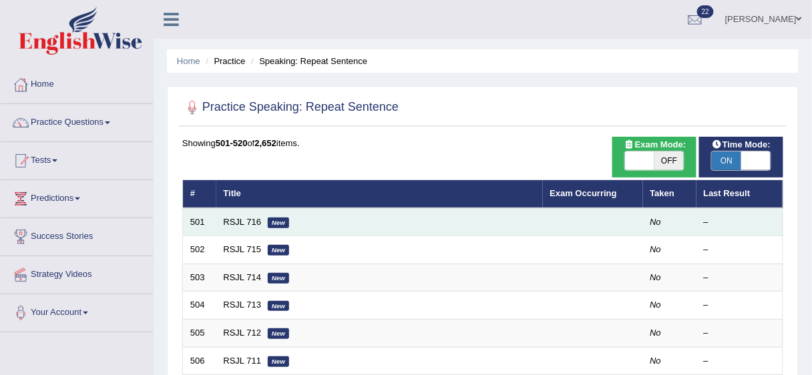
click at [198, 223] on td "501" at bounding box center [199, 222] width 33 height 28
click at [227, 222] on link "RSJL 716" at bounding box center [243, 222] width 38 height 10
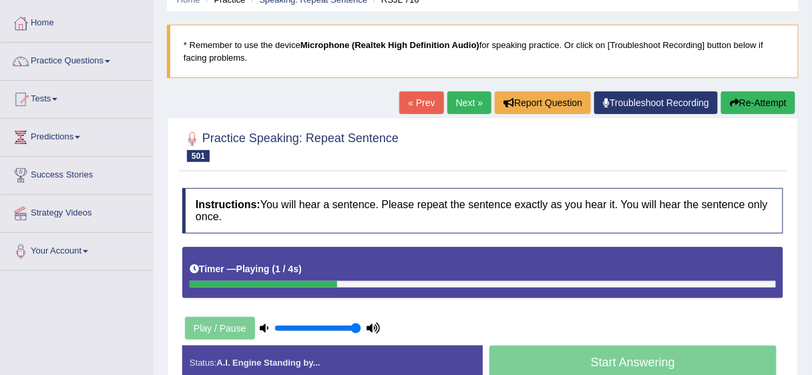
scroll to position [62, 0]
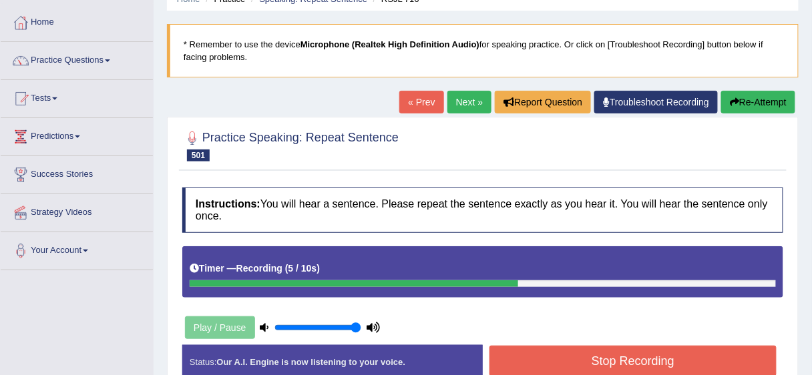
click at [615, 355] on button "Stop Recording" at bounding box center [632, 361] width 287 height 31
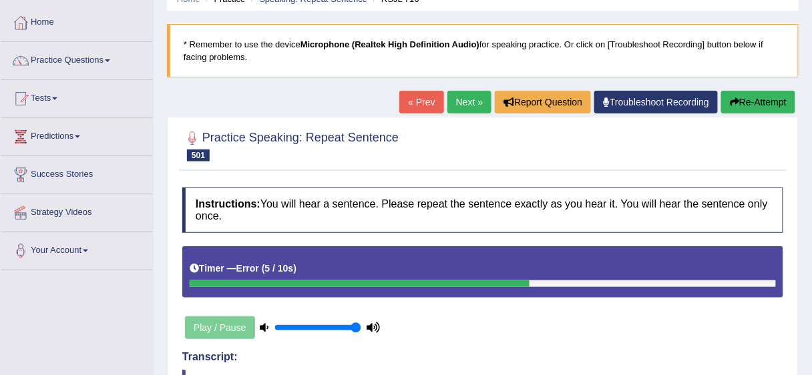
click at [760, 97] on button "Re-Attempt" at bounding box center [758, 102] width 74 height 23
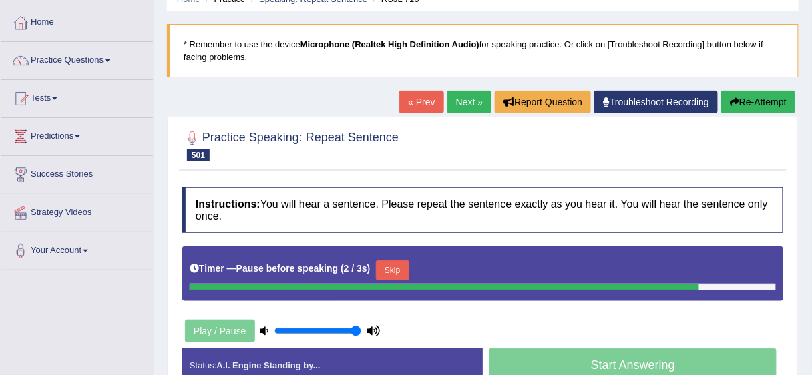
click at [778, 101] on button "Re-Attempt" at bounding box center [758, 102] width 74 height 23
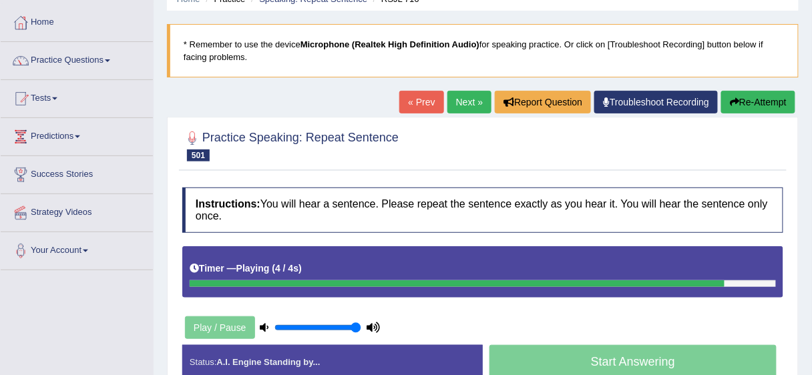
click at [576, 361] on div "Start Answering" at bounding box center [633, 363] width 300 height 37
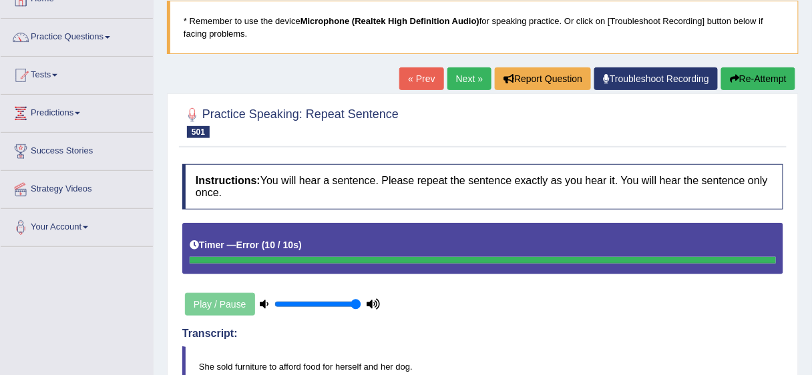
scroll to position [67, 0]
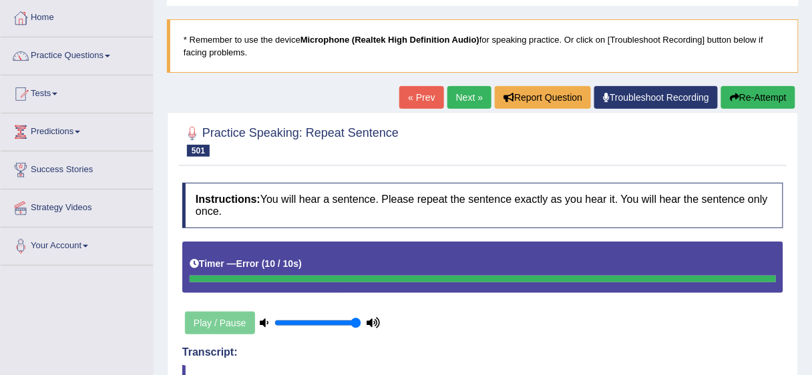
click at [767, 92] on button "Re-Attempt" at bounding box center [758, 97] width 74 height 23
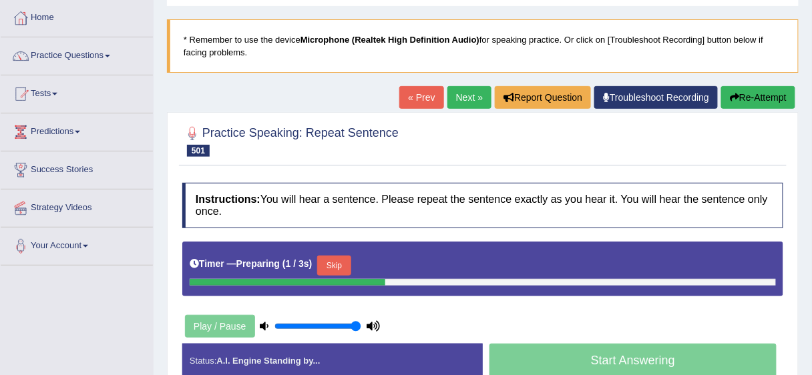
scroll to position [67, 0]
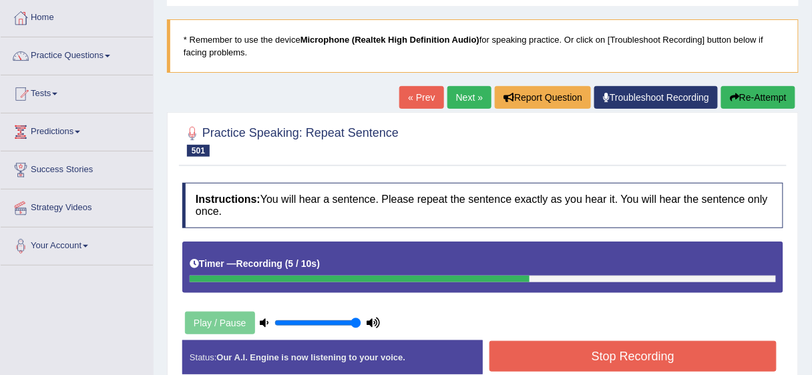
click at [625, 341] on button "Stop Recording" at bounding box center [632, 356] width 287 height 31
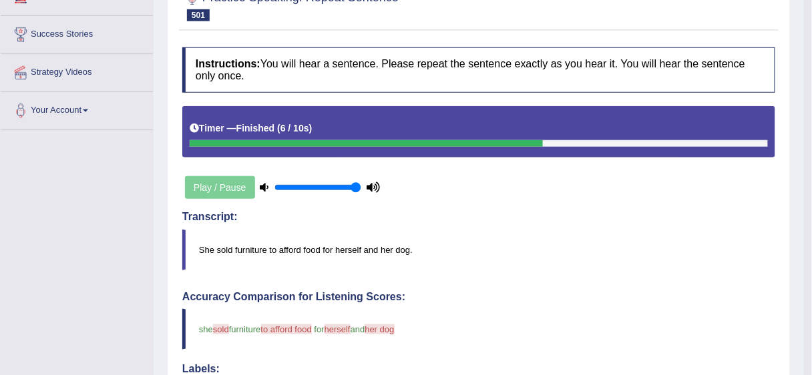
scroll to position [0, 0]
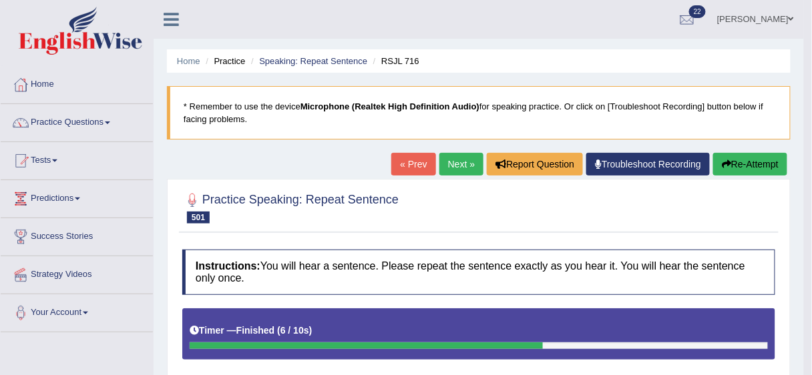
click at [466, 162] on link "Next »" at bounding box center [461, 164] width 44 height 23
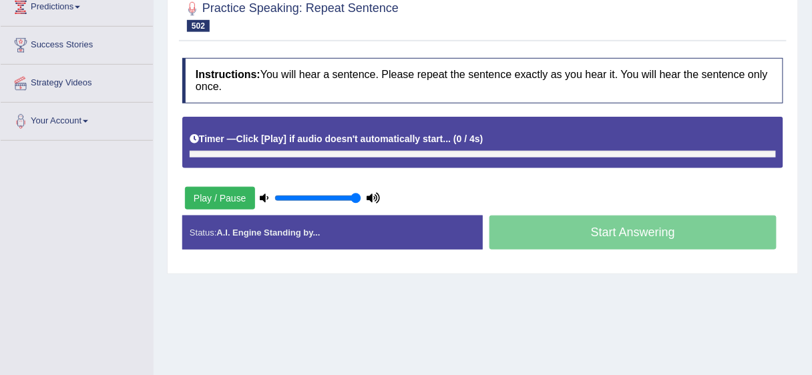
scroll to position [204, 0]
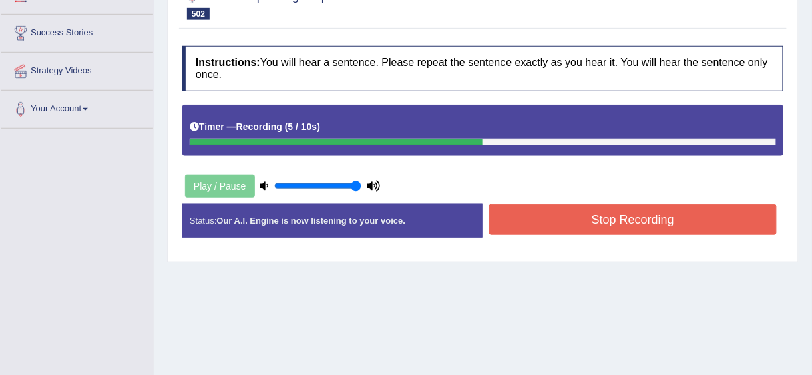
click at [702, 226] on button "Stop Recording" at bounding box center [632, 219] width 287 height 31
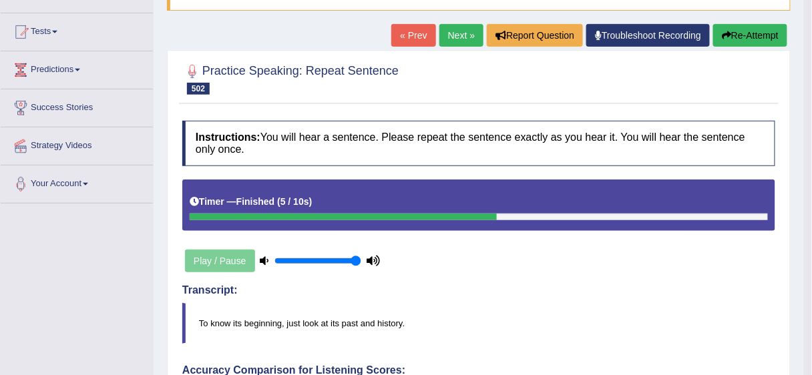
scroll to position [66, 0]
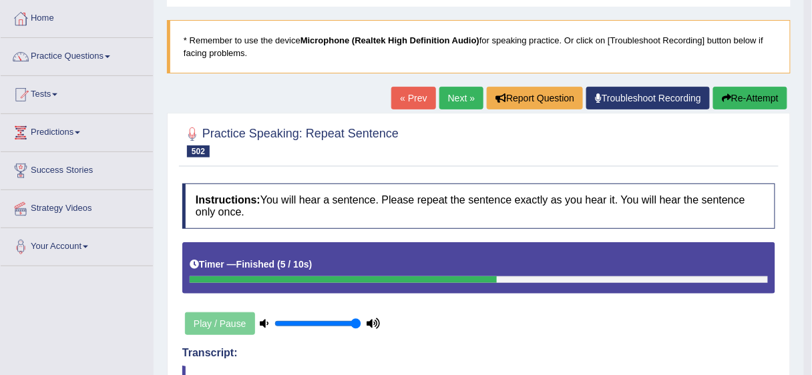
click at [450, 98] on link "Next »" at bounding box center [461, 98] width 44 height 23
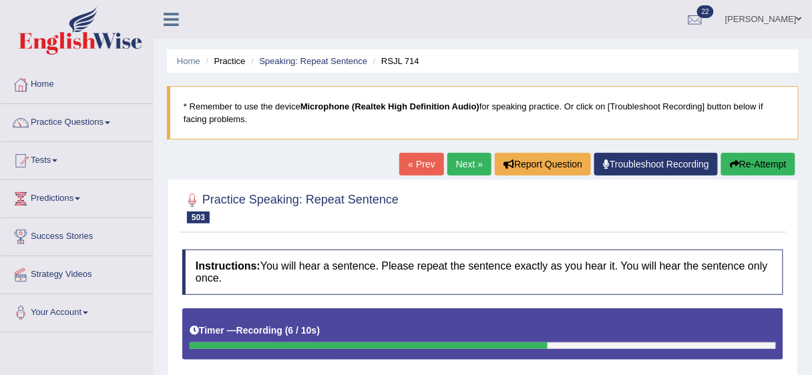
scroll to position [325, 0]
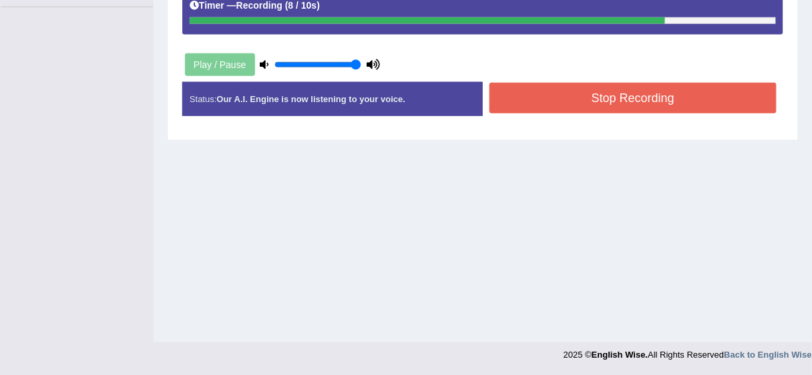
click at [690, 105] on button "Stop Recording" at bounding box center [632, 98] width 287 height 31
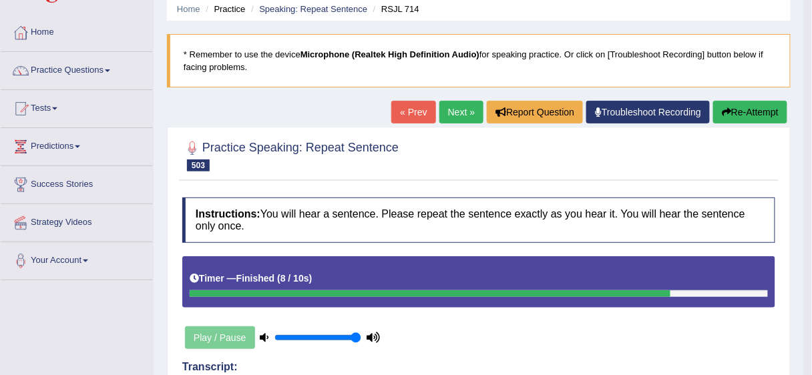
scroll to position [22, 0]
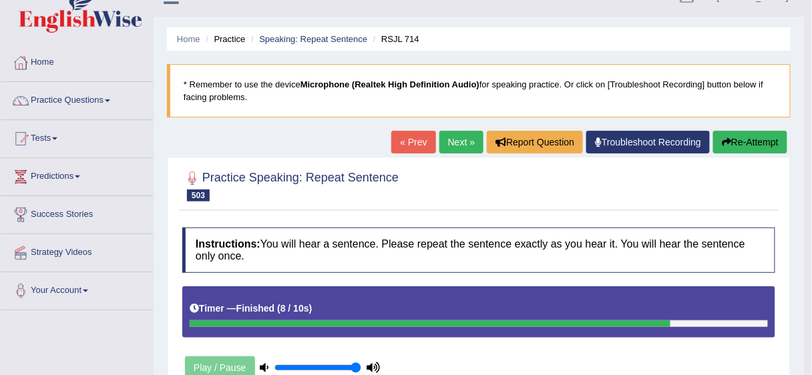
click at [471, 144] on link "Next »" at bounding box center [461, 142] width 44 height 23
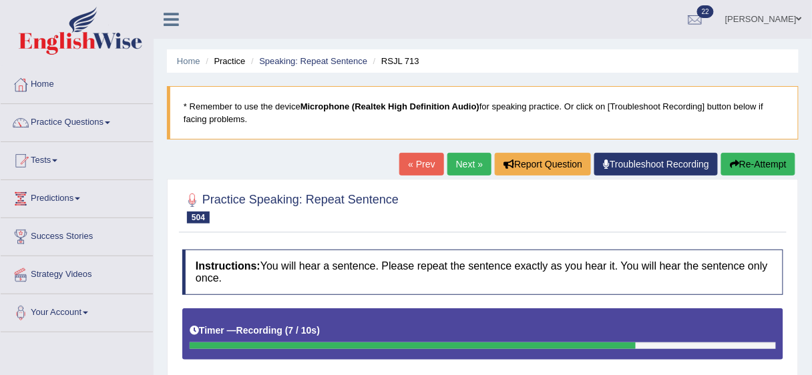
scroll to position [296, 0]
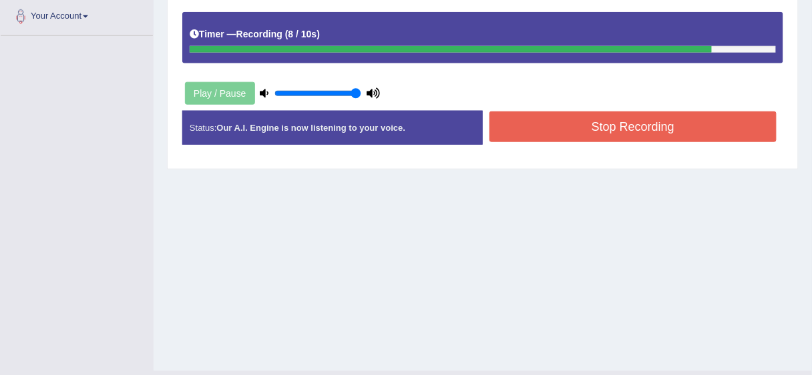
click at [680, 124] on button "Stop Recording" at bounding box center [632, 126] width 287 height 31
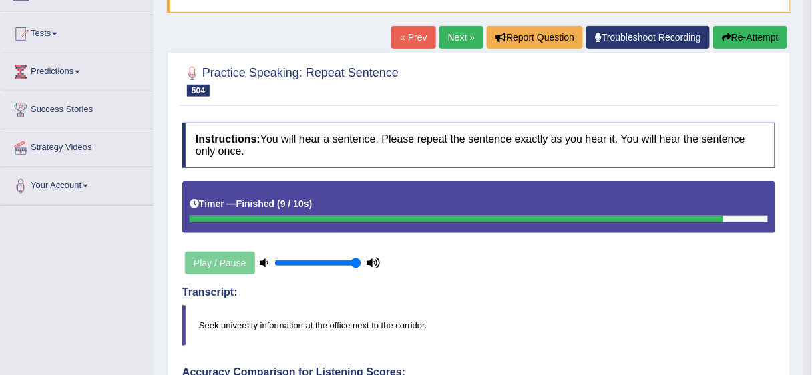
scroll to position [126, 0]
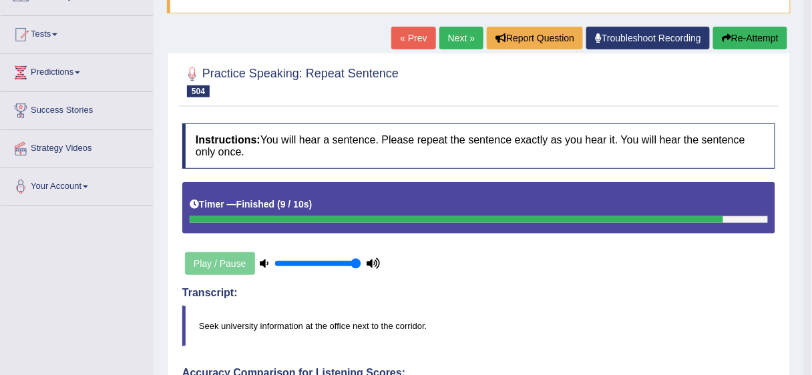
click at [469, 34] on link "Next »" at bounding box center [461, 38] width 44 height 23
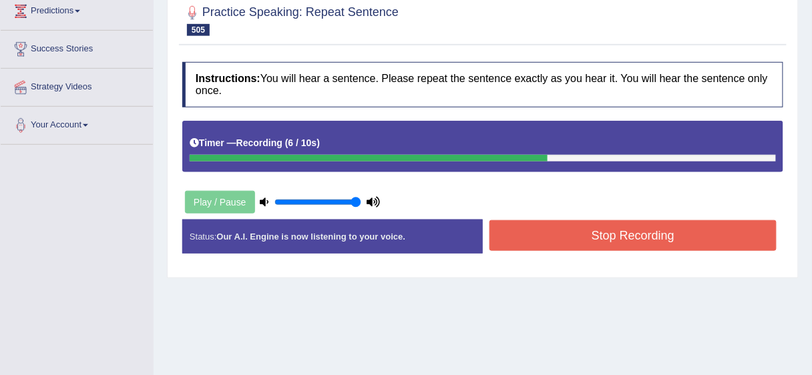
scroll to position [196, 0]
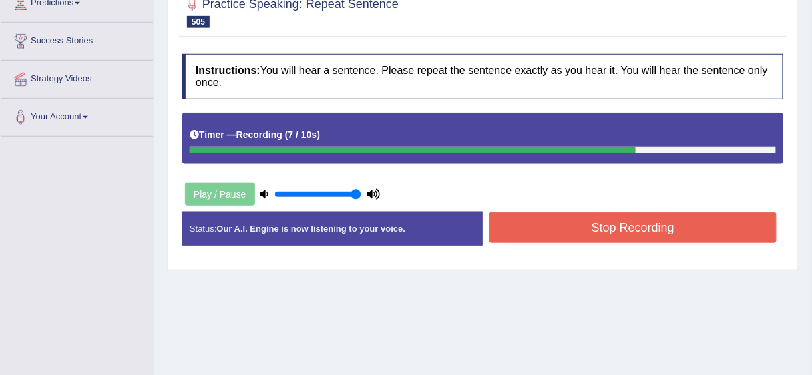
click at [650, 217] on button "Stop Recording" at bounding box center [632, 227] width 287 height 31
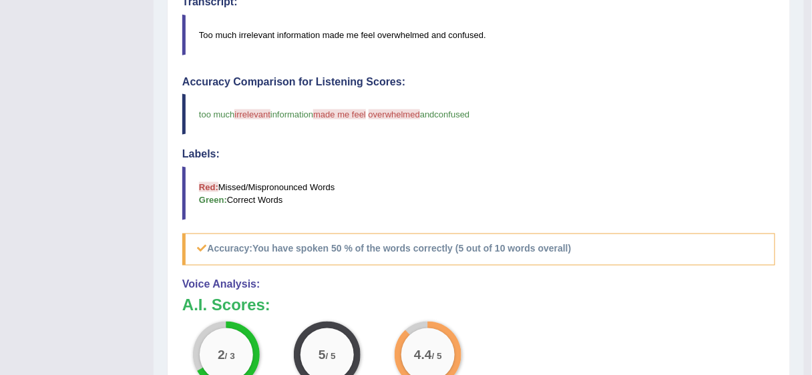
scroll to position [17, 0]
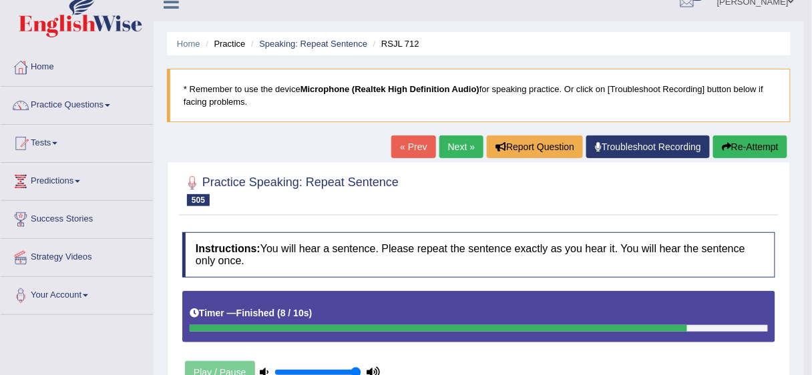
click at [467, 148] on link "Next »" at bounding box center [461, 147] width 44 height 23
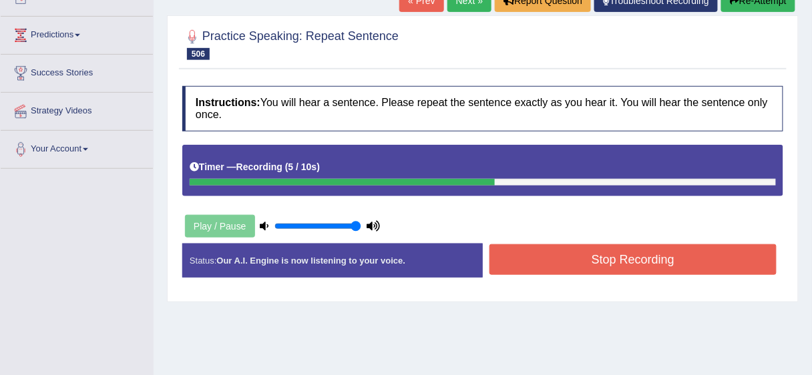
scroll to position [166, 0]
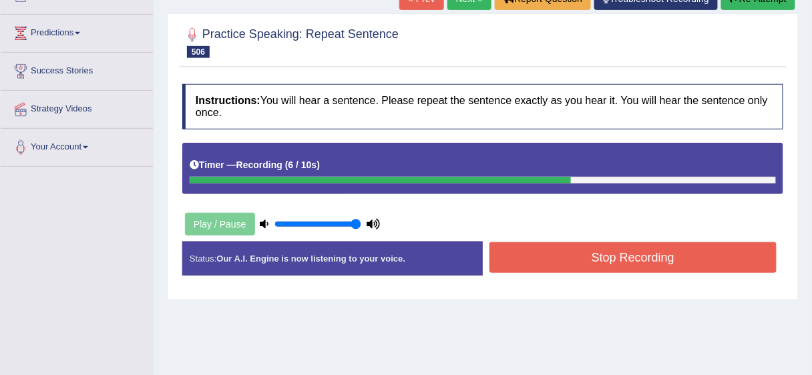
click at [728, 246] on button "Stop Recording" at bounding box center [632, 257] width 287 height 31
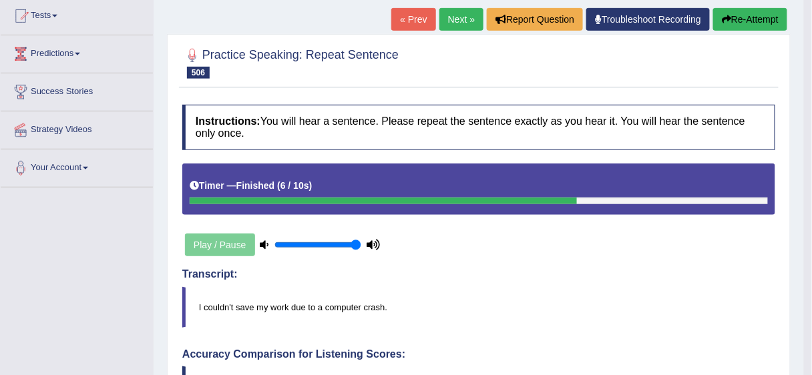
scroll to position [140, 0]
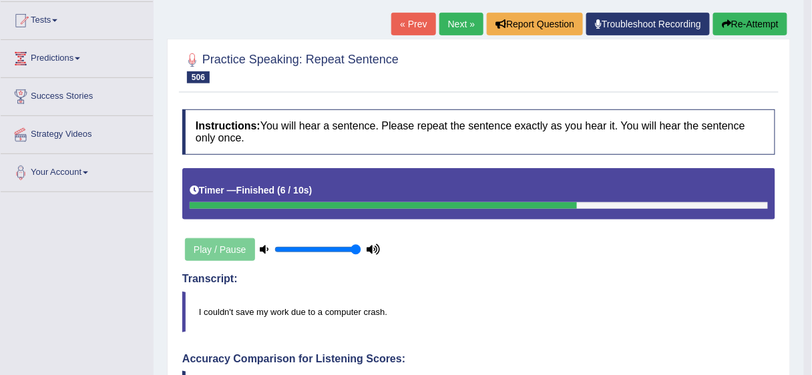
click at [469, 23] on link "Next »" at bounding box center [461, 24] width 44 height 23
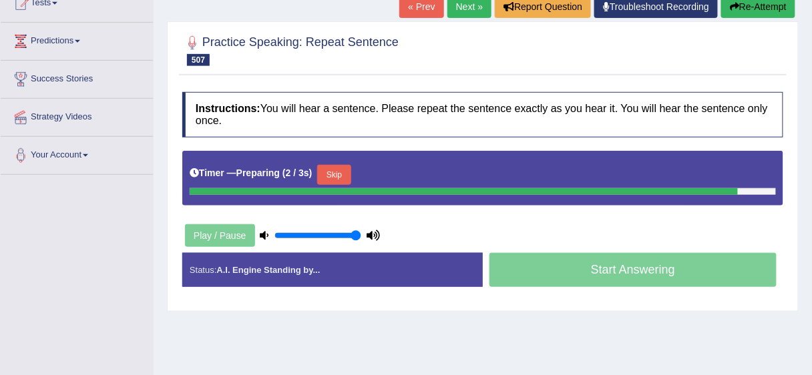
scroll to position [162, 0]
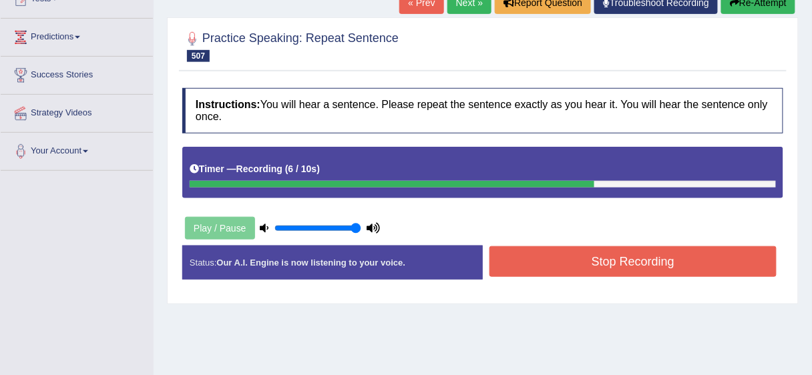
click at [600, 261] on button "Stop Recording" at bounding box center [632, 261] width 287 height 31
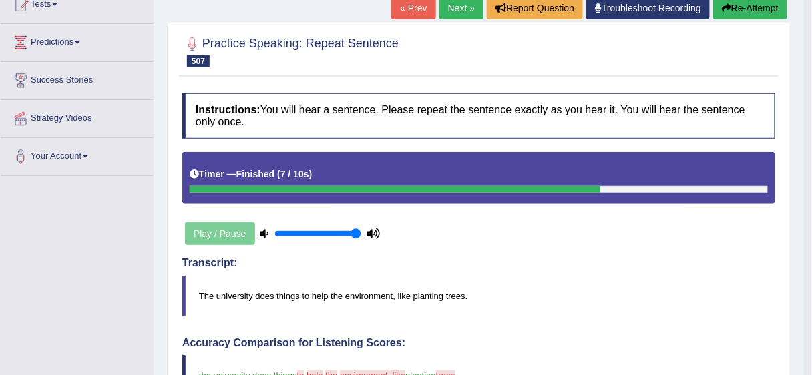
scroll to position [157, 0]
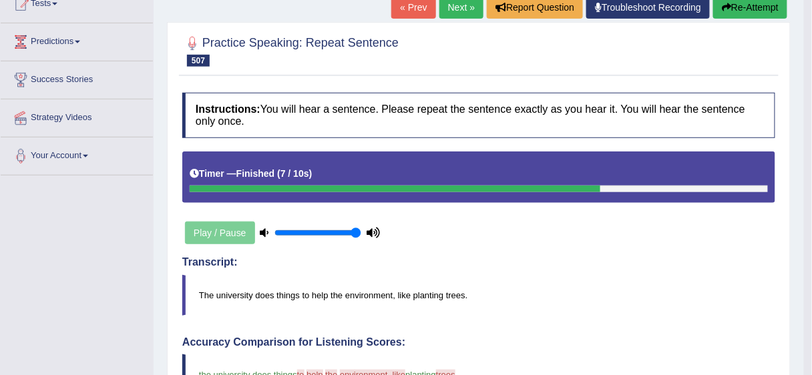
click at [461, 8] on link "Next »" at bounding box center [461, 7] width 44 height 23
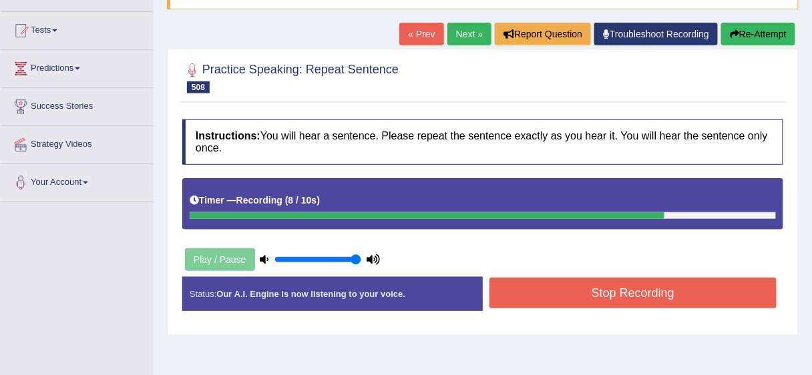
scroll to position [240, 0]
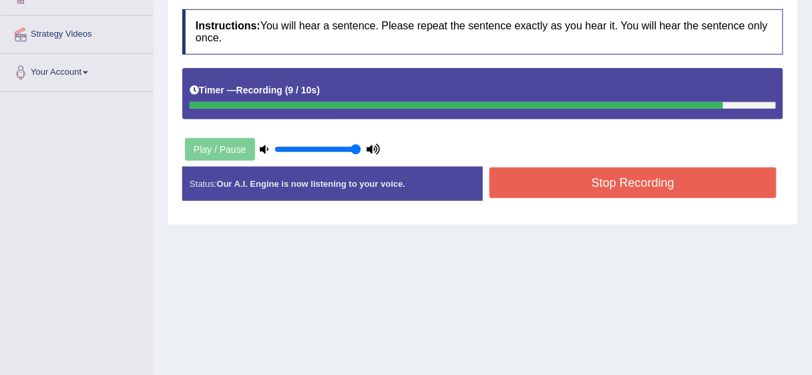
click at [728, 175] on button "Stop Recording" at bounding box center [632, 183] width 287 height 31
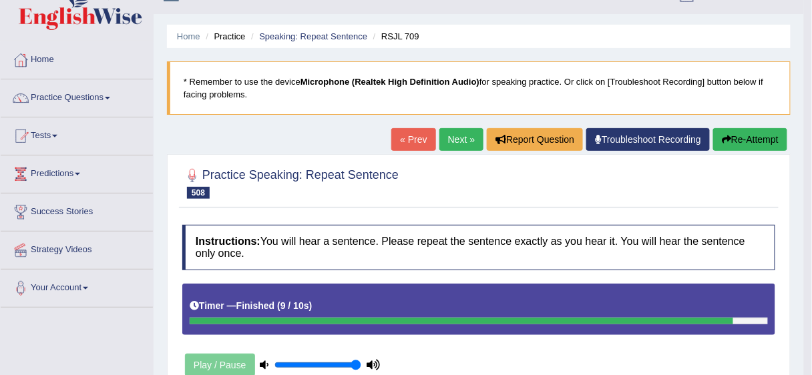
scroll to position [0, 0]
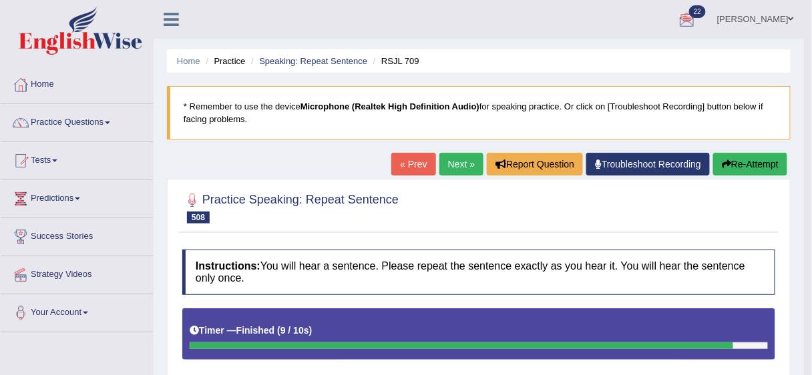
click at [457, 163] on link "Next »" at bounding box center [461, 164] width 44 height 23
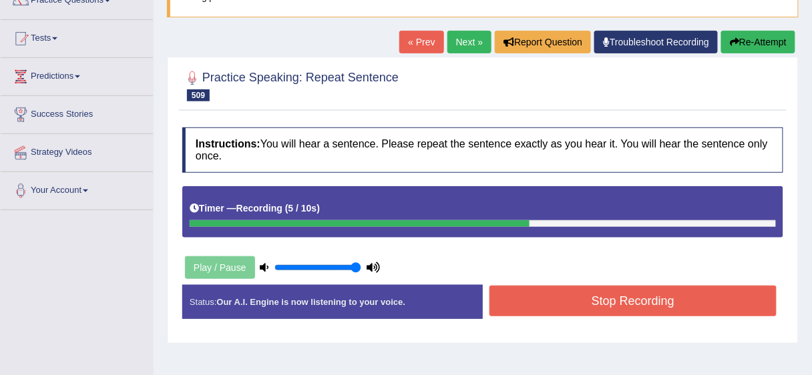
scroll to position [170, 0]
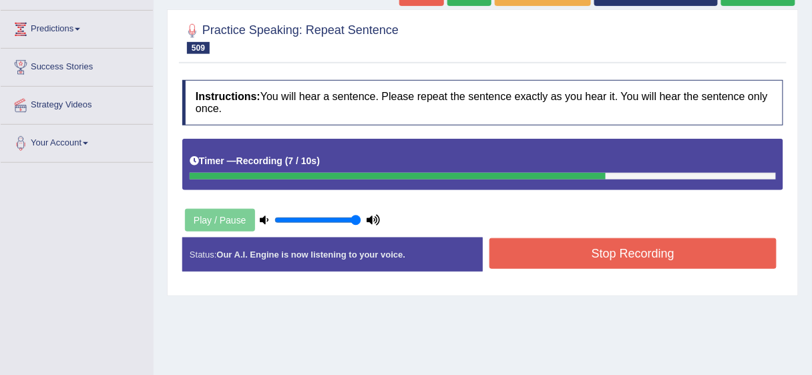
click at [706, 249] on button "Stop Recording" at bounding box center [632, 253] width 287 height 31
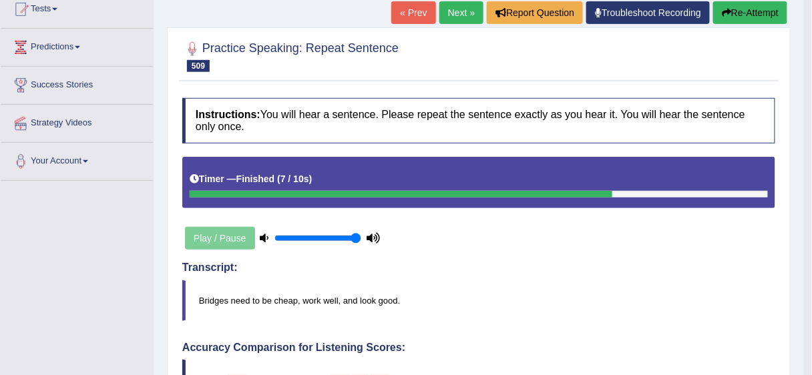
scroll to position [115, 0]
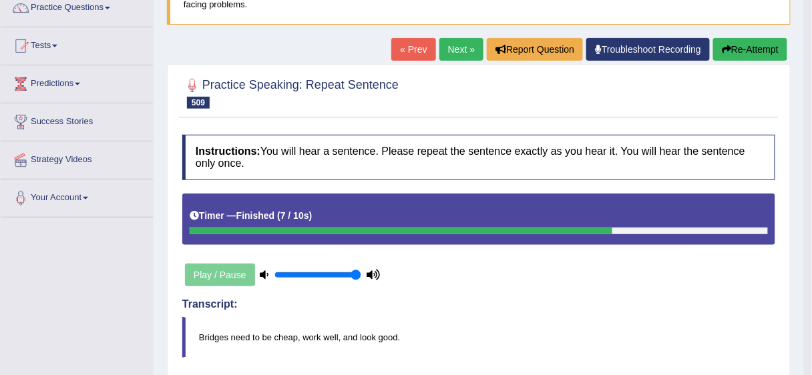
click at [470, 50] on link "Next »" at bounding box center [461, 49] width 44 height 23
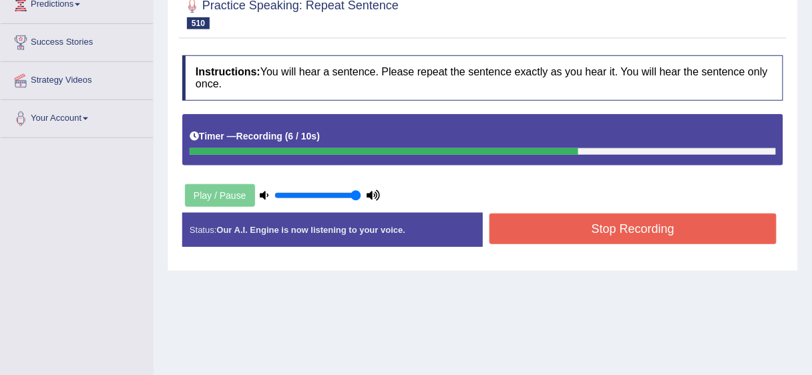
scroll to position [233, 0]
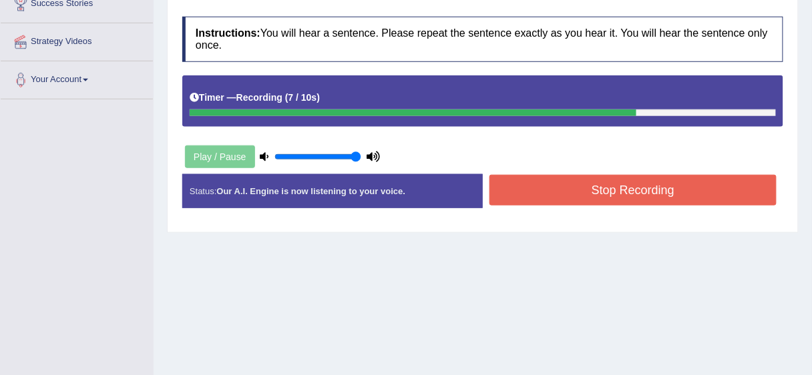
click at [752, 186] on button "Stop Recording" at bounding box center [632, 190] width 287 height 31
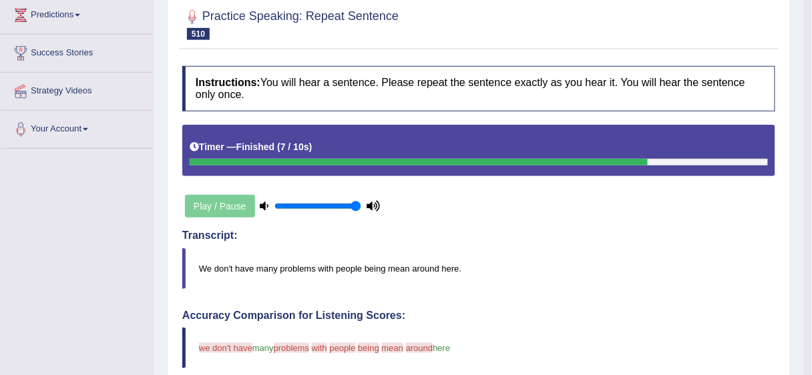
scroll to position [151, 0]
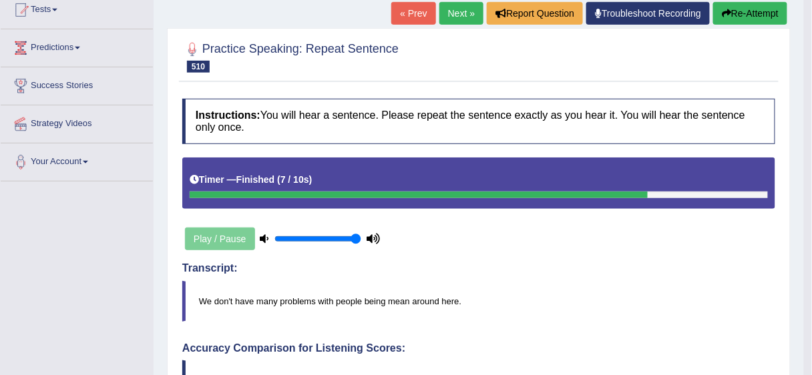
click at [457, 8] on link "Next »" at bounding box center [461, 13] width 44 height 23
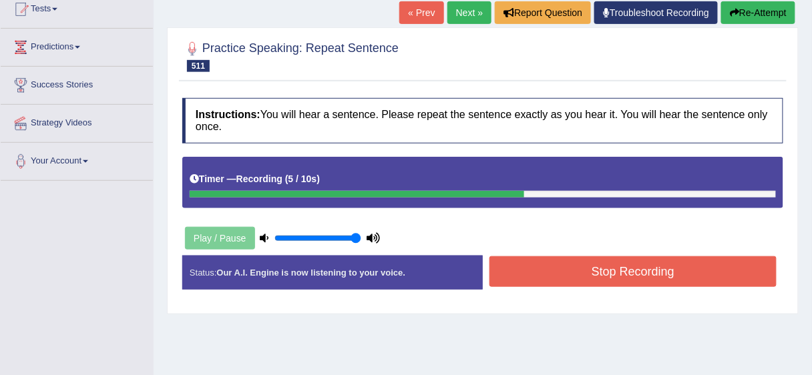
scroll to position [155, 0]
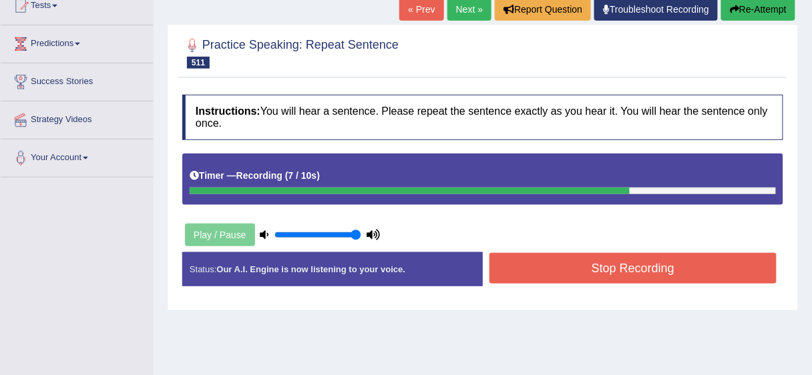
click at [681, 259] on button "Stop Recording" at bounding box center [632, 268] width 287 height 31
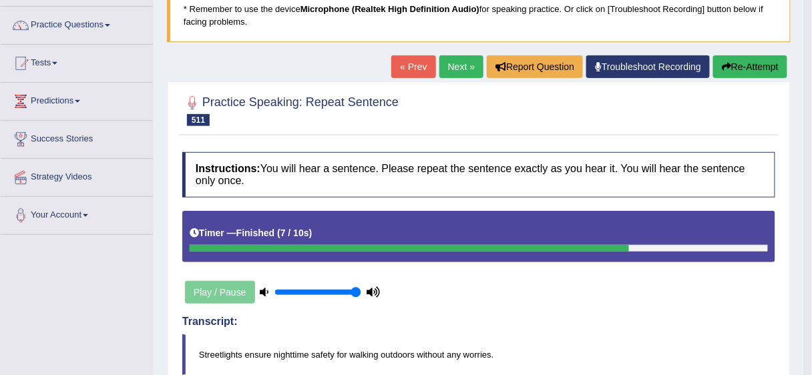
scroll to position [95, 0]
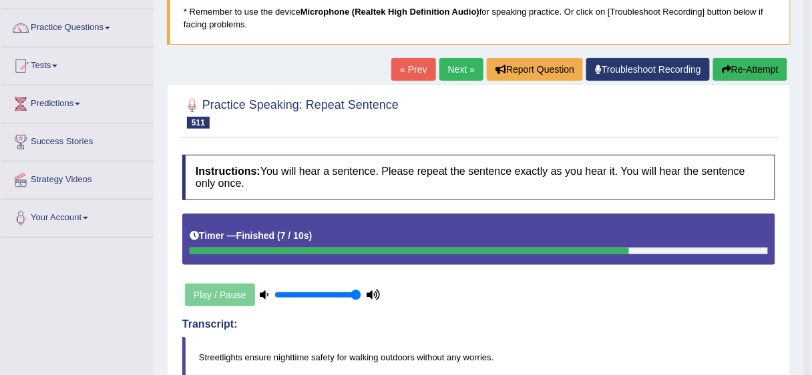
click at [454, 69] on link "Next »" at bounding box center [461, 69] width 44 height 23
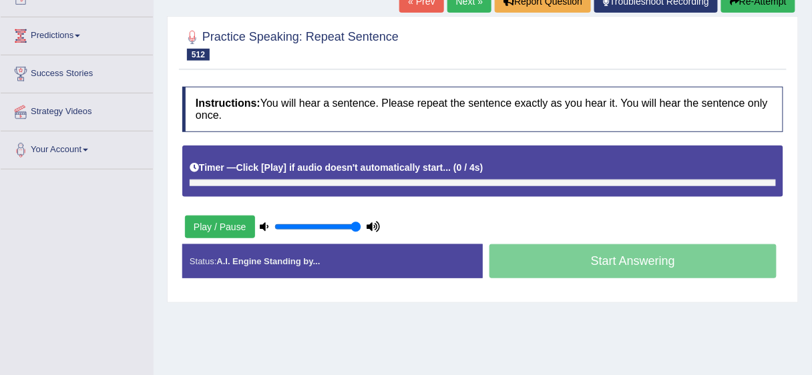
scroll to position [170, 0]
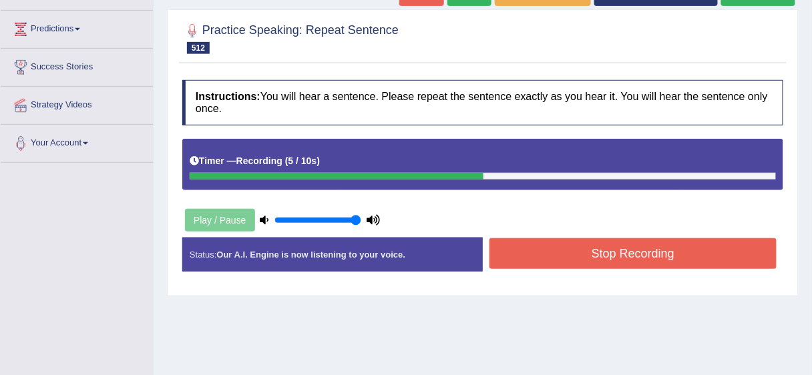
click at [680, 256] on button "Stop Recording" at bounding box center [632, 253] width 287 height 31
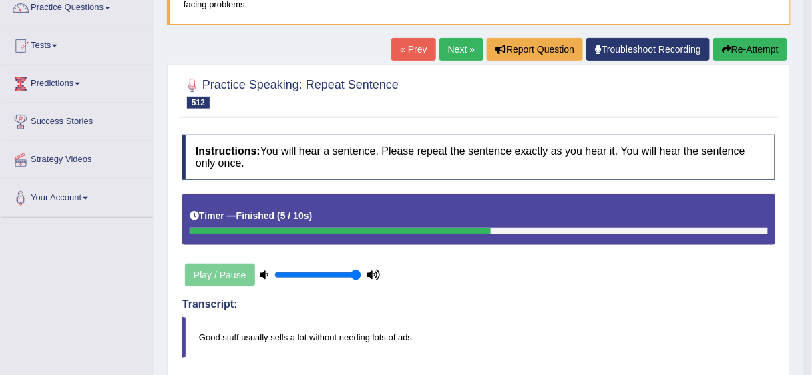
scroll to position [77, 0]
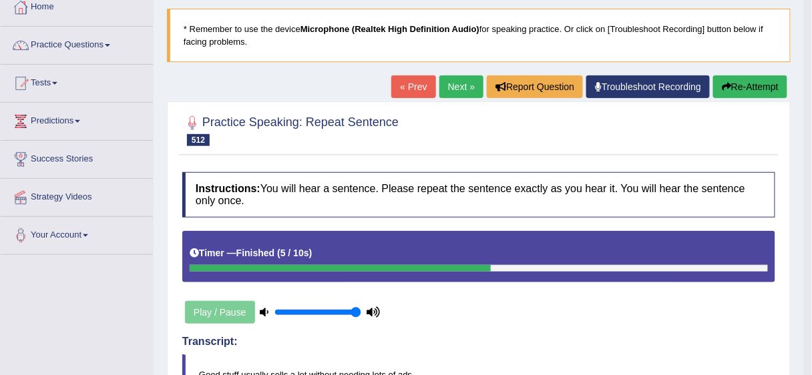
click at [451, 87] on link "Next »" at bounding box center [461, 86] width 44 height 23
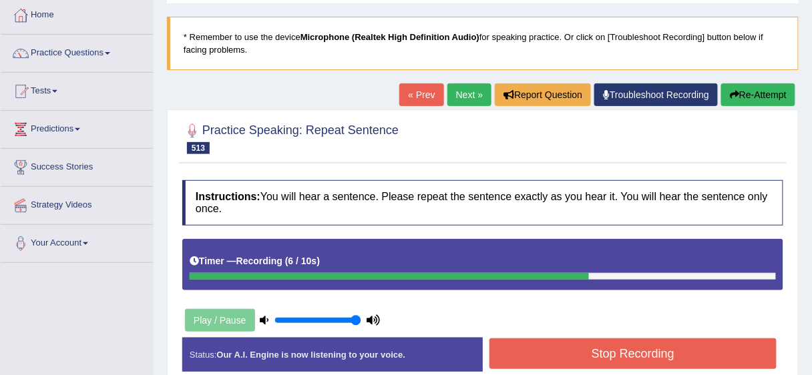
scroll to position [110, 0]
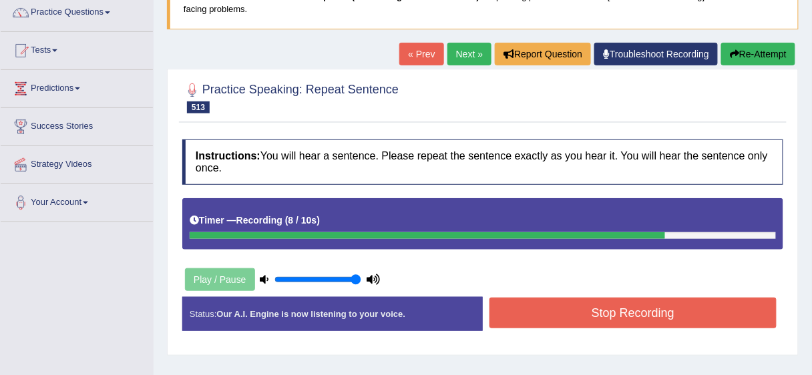
click at [628, 317] on button "Stop Recording" at bounding box center [632, 313] width 287 height 31
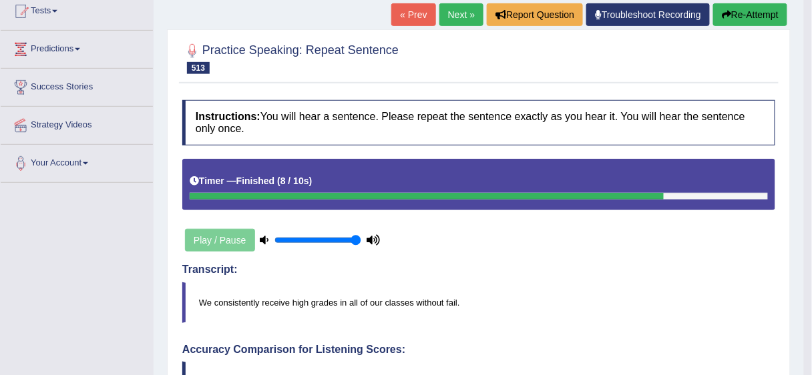
scroll to position [124, 0]
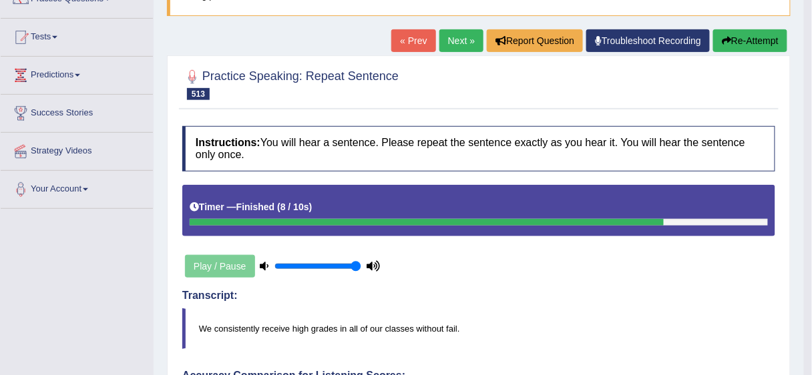
click at [447, 43] on link "Next »" at bounding box center [461, 40] width 44 height 23
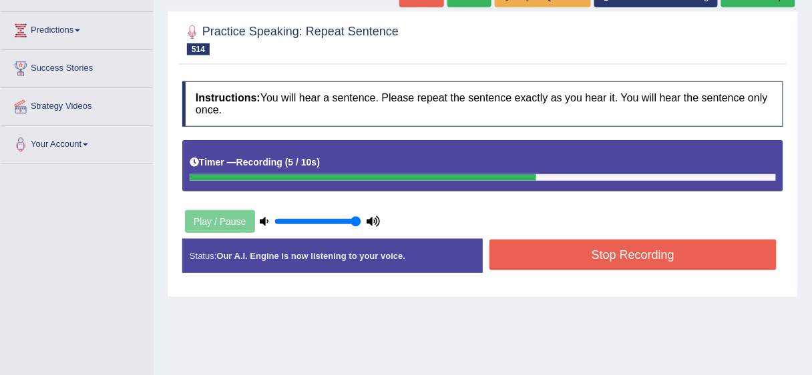
scroll to position [170, 0]
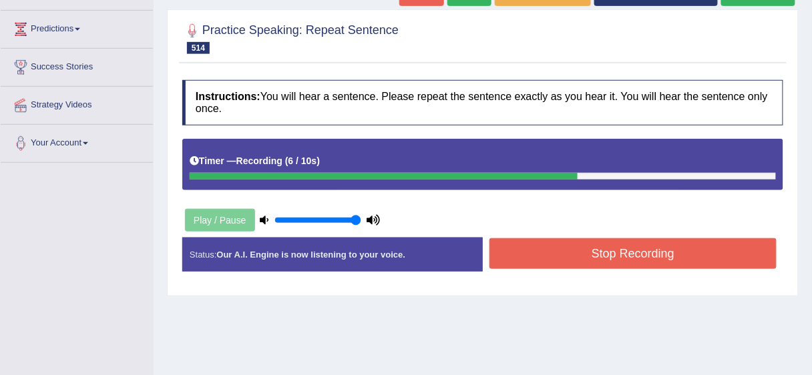
click at [698, 265] on button "Stop Recording" at bounding box center [632, 253] width 287 height 31
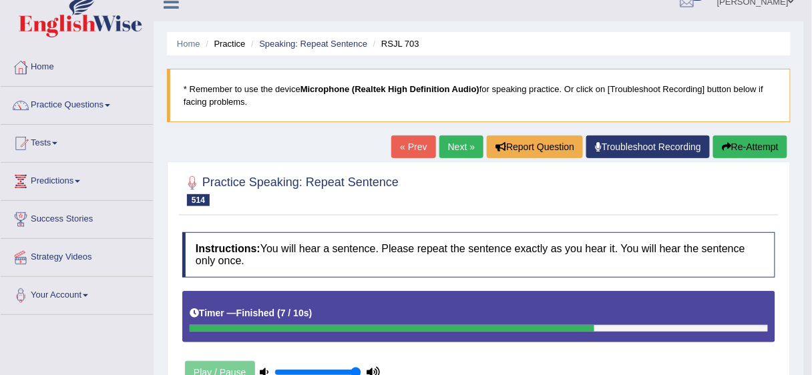
scroll to position [16, 0]
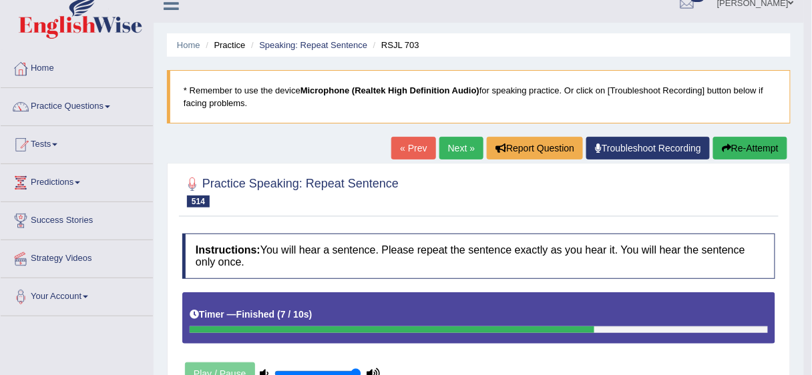
click at [465, 151] on link "Next »" at bounding box center [461, 148] width 44 height 23
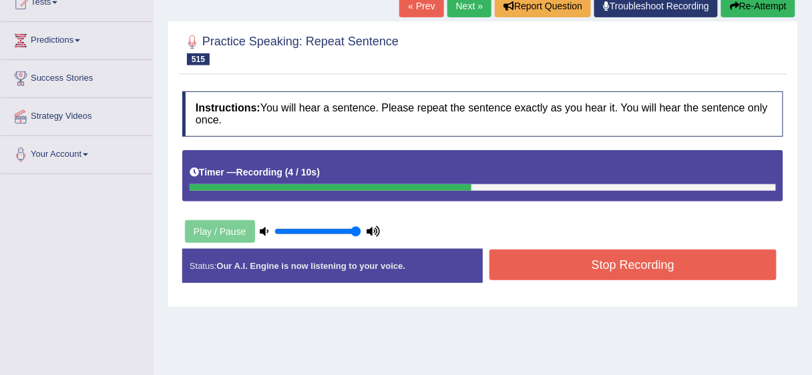
scroll to position [168, 0]
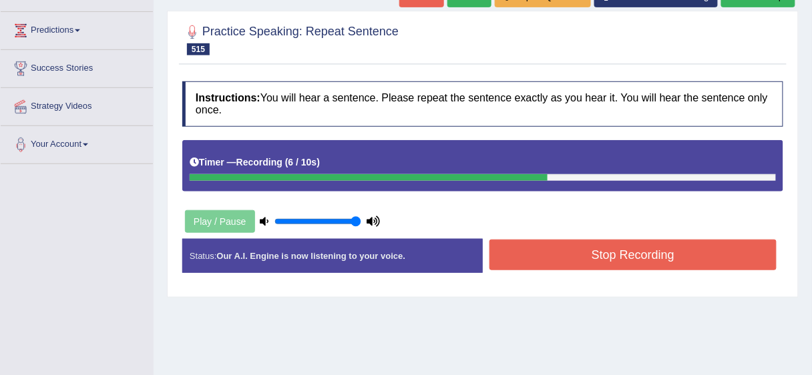
click at [737, 244] on button "Stop Recording" at bounding box center [632, 255] width 287 height 31
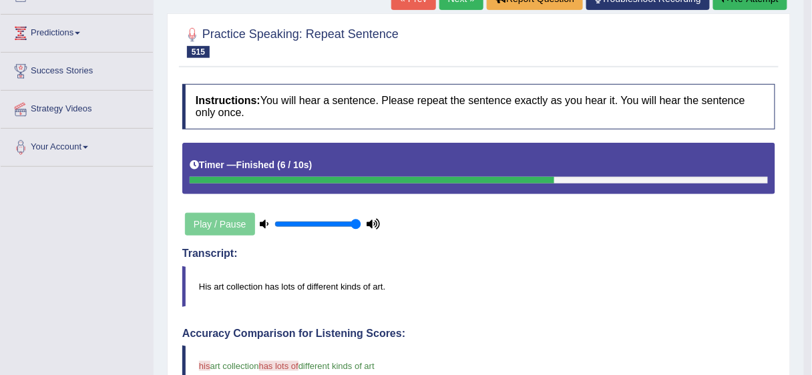
scroll to position [0, 0]
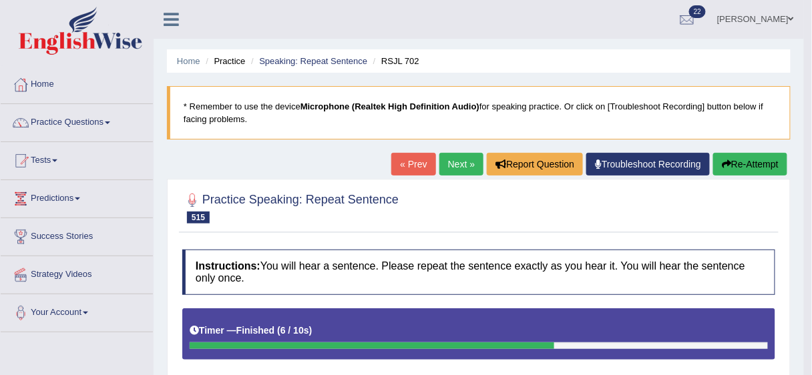
click at [464, 163] on link "Next »" at bounding box center [461, 164] width 44 height 23
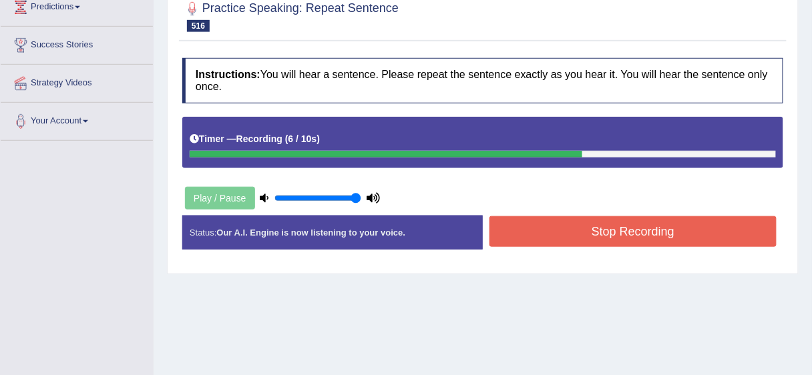
scroll to position [211, 0]
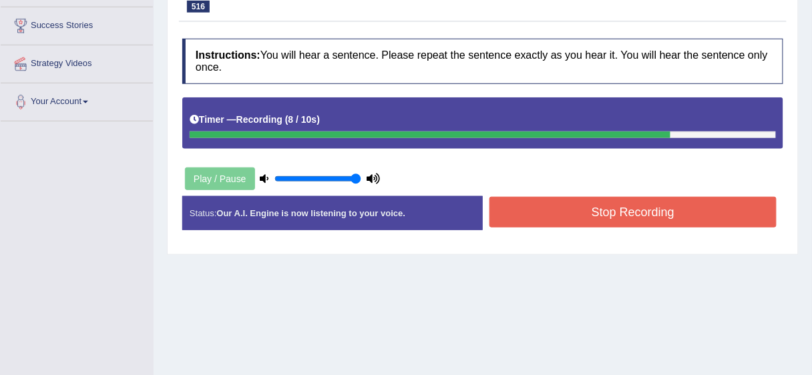
click at [681, 208] on button "Stop Recording" at bounding box center [632, 212] width 287 height 31
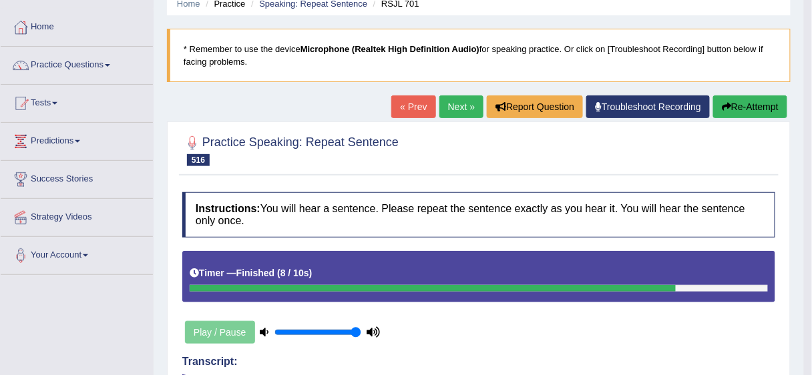
scroll to position [0, 0]
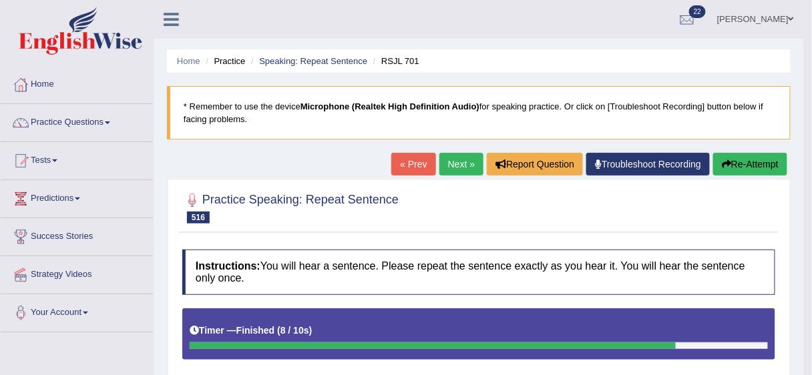
click at [461, 167] on link "Next »" at bounding box center [461, 164] width 44 height 23
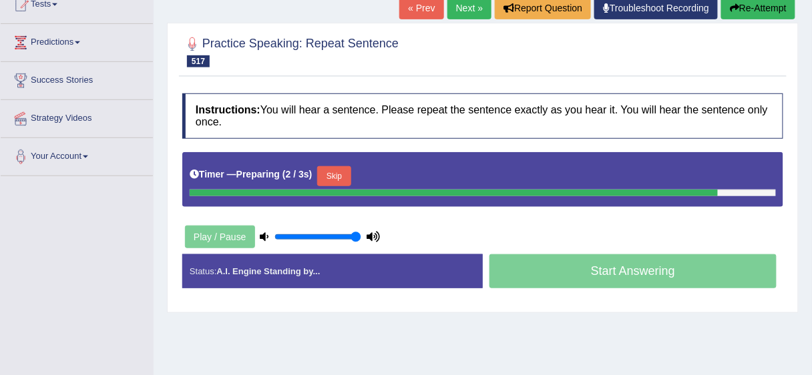
scroll to position [161, 0]
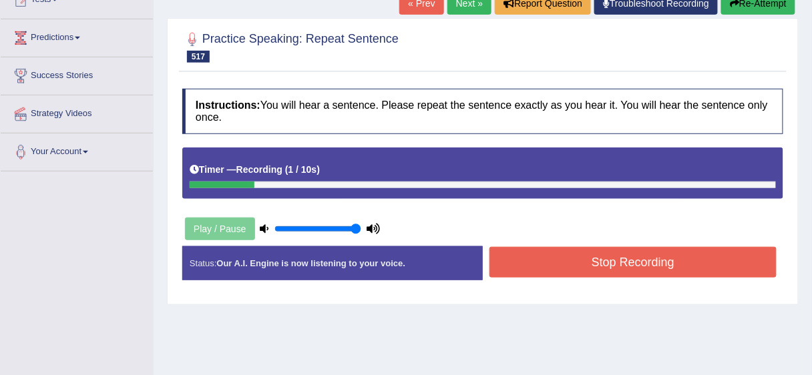
click at [737, 9] on button "Re-Attempt" at bounding box center [758, 3] width 74 height 23
click at [635, 253] on button "Stop Recording" at bounding box center [632, 262] width 287 height 31
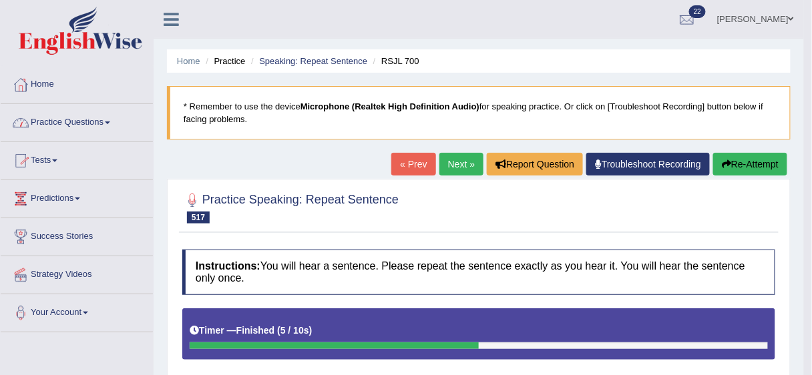
click at [110, 122] on span at bounding box center [107, 123] width 5 height 3
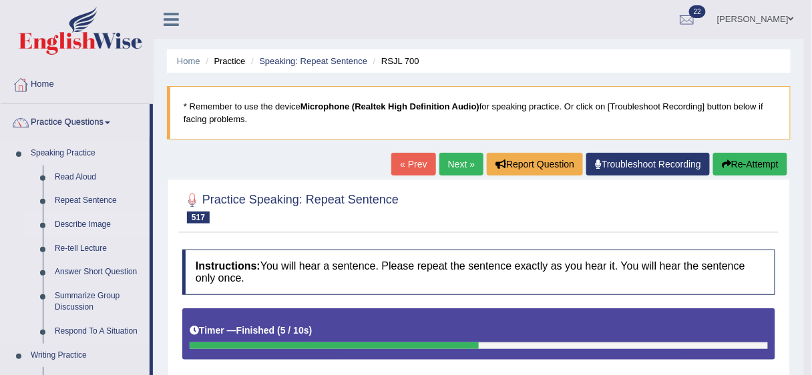
click at [63, 224] on link "Describe Image" at bounding box center [99, 225] width 101 height 24
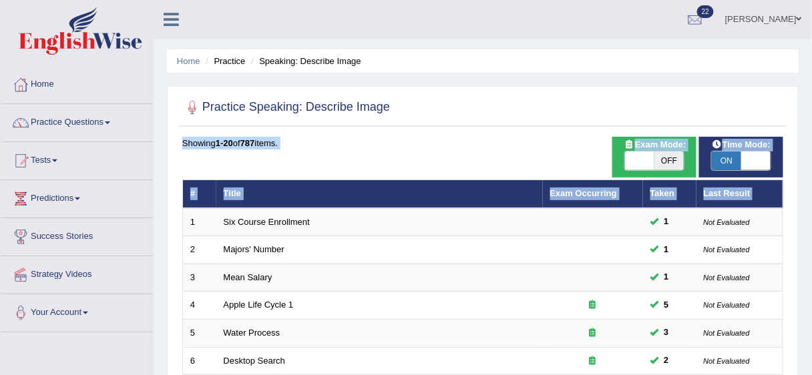
drag, startPoint x: 186, startPoint y: 216, endPoint x: 263, endPoint y: 87, distance: 150.0
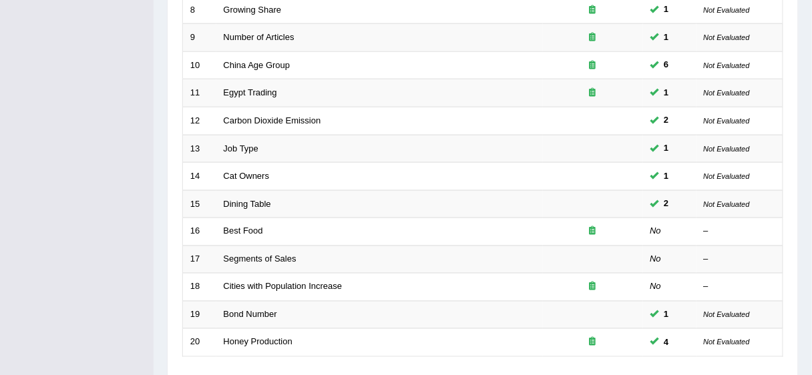
scroll to position [408, 0]
drag, startPoint x: 817, startPoint y: 278, endPoint x: 421, endPoint y: 359, distance: 404.1
click at [421, 359] on div "Showing 1-20 of 787 items. # Title Exam Occurring Taken Last Result 1 Six Cours…" at bounding box center [482, 75] width 601 height 692
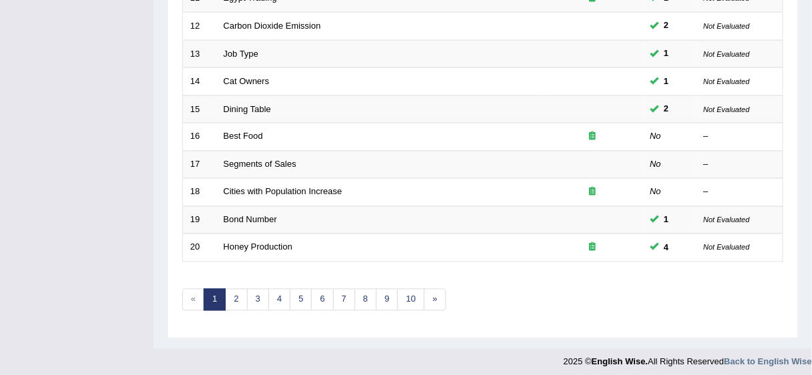
scroll to position [502, 0]
click at [429, 292] on link "»" at bounding box center [435, 299] width 22 height 22
click at [410, 290] on link "10" at bounding box center [410, 299] width 27 height 22
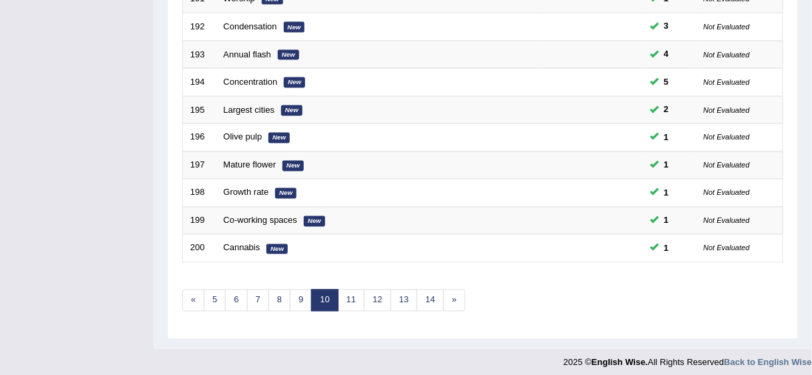
scroll to position [502, 0]
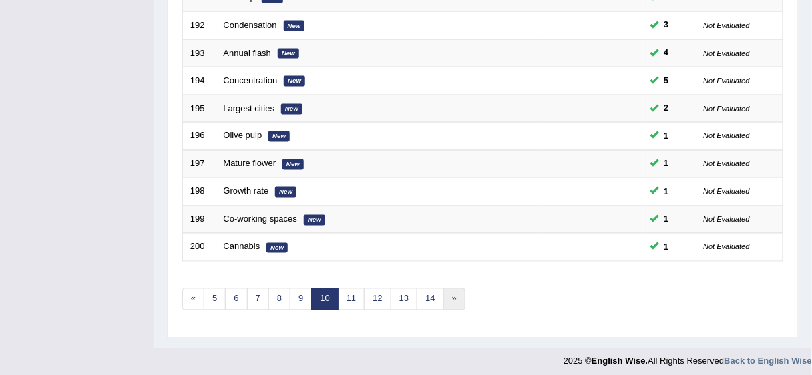
click at [444, 292] on link "»" at bounding box center [454, 299] width 22 height 22
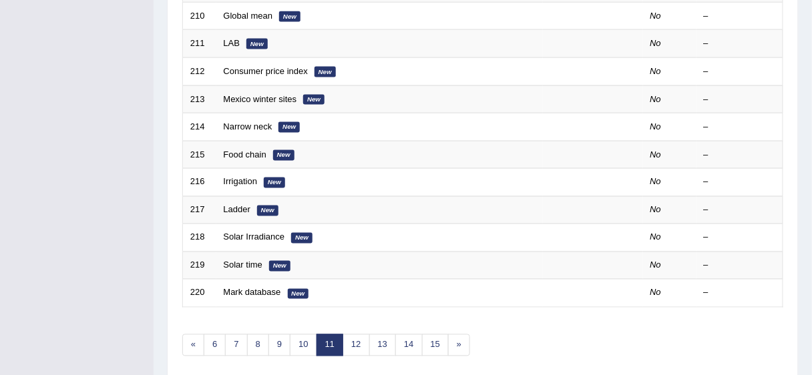
scroll to position [502, 0]
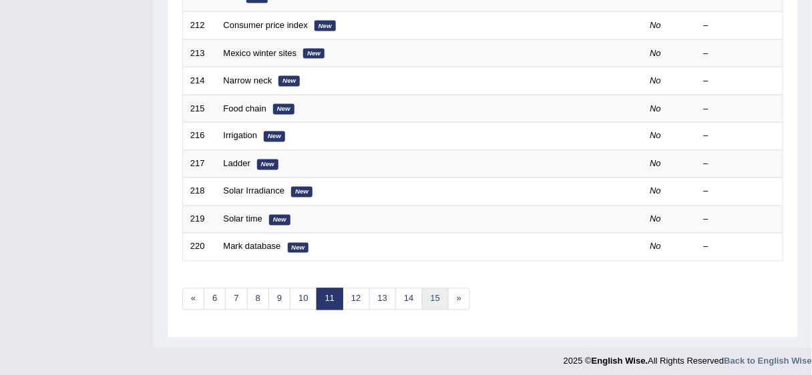
click at [426, 294] on link "15" at bounding box center [435, 299] width 27 height 22
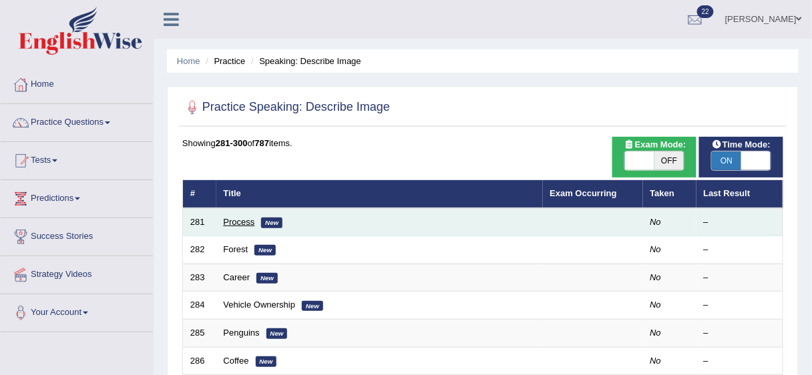
click at [243, 220] on link "Process" at bounding box center [239, 222] width 31 height 10
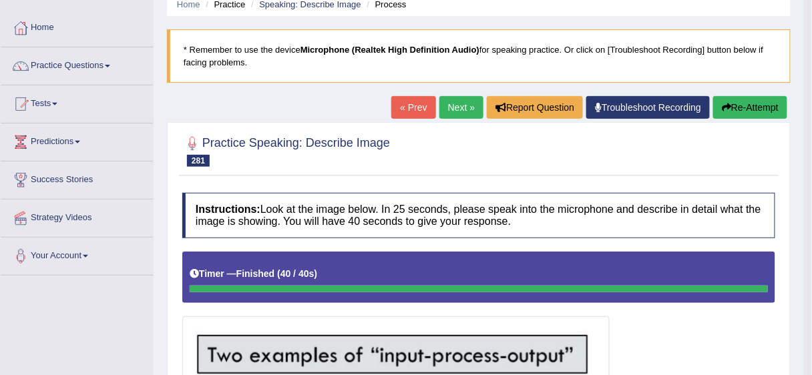
scroll to position [51, 0]
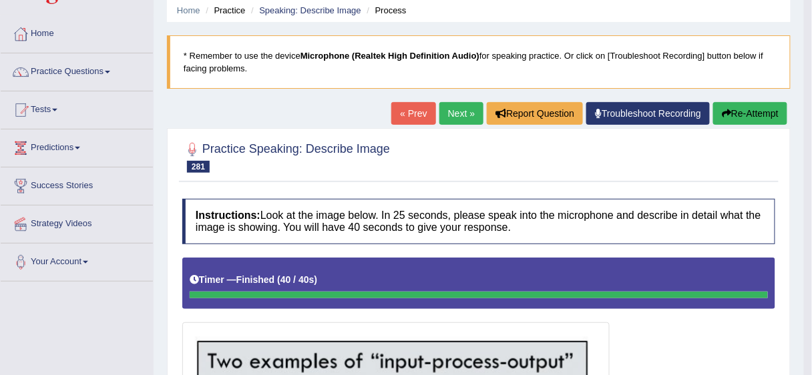
click at [467, 115] on link "Next »" at bounding box center [461, 113] width 44 height 23
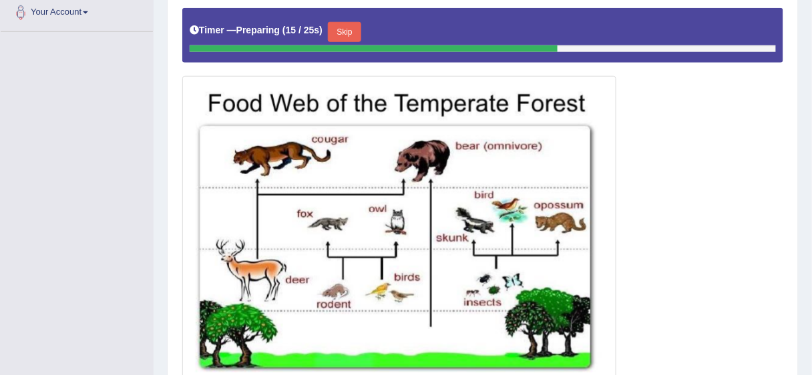
scroll to position [304, 0]
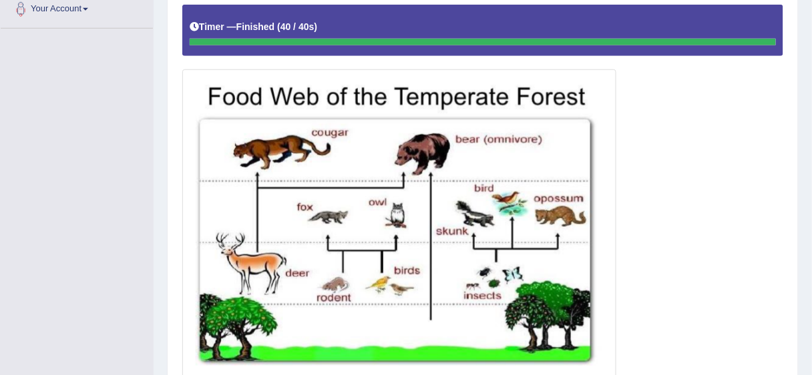
drag, startPoint x: 815, startPoint y: 152, endPoint x: 820, endPoint y: 214, distance: 62.9
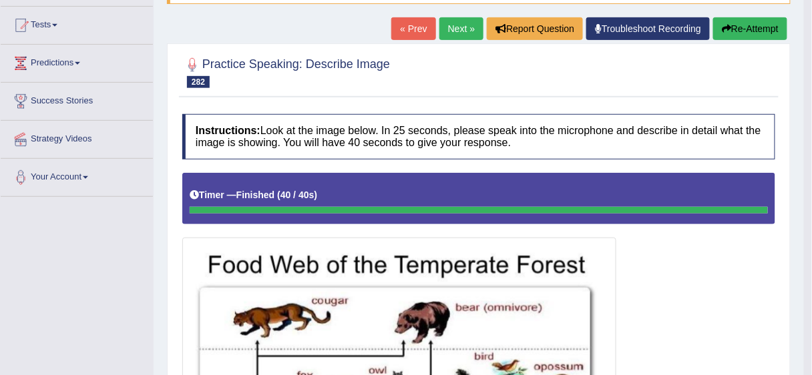
scroll to position [104, 0]
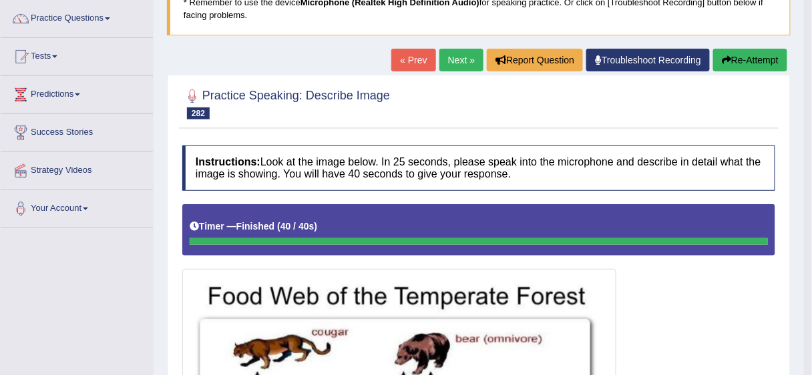
click at [455, 55] on link "Next »" at bounding box center [461, 60] width 44 height 23
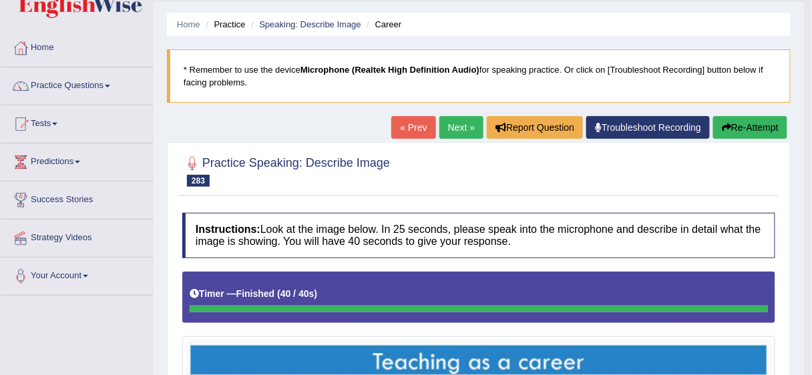
scroll to position [15, 0]
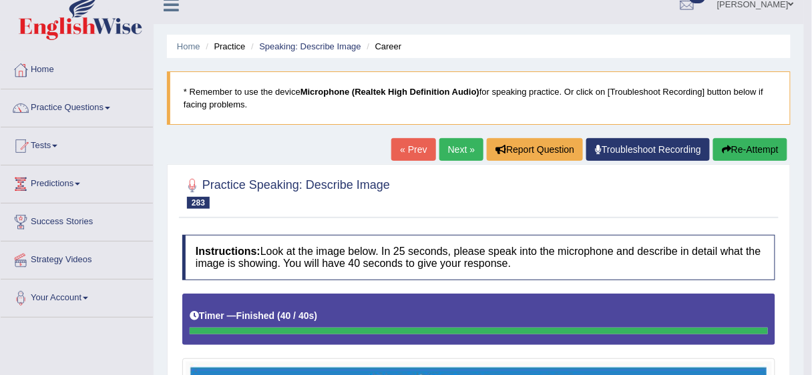
click at [471, 143] on link "Next »" at bounding box center [461, 149] width 44 height 23
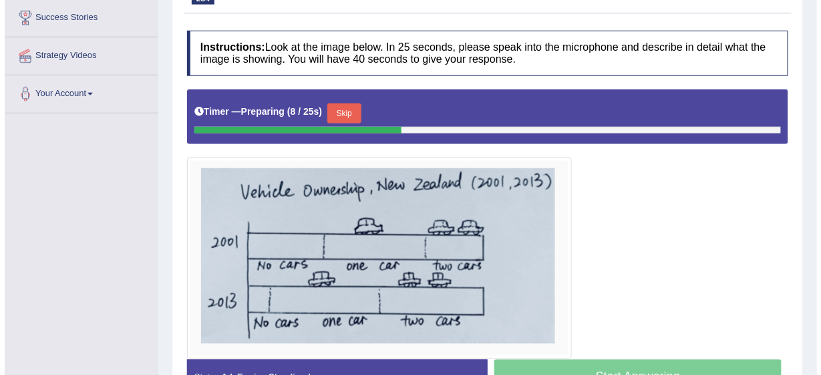
scroll to position [221, 0]
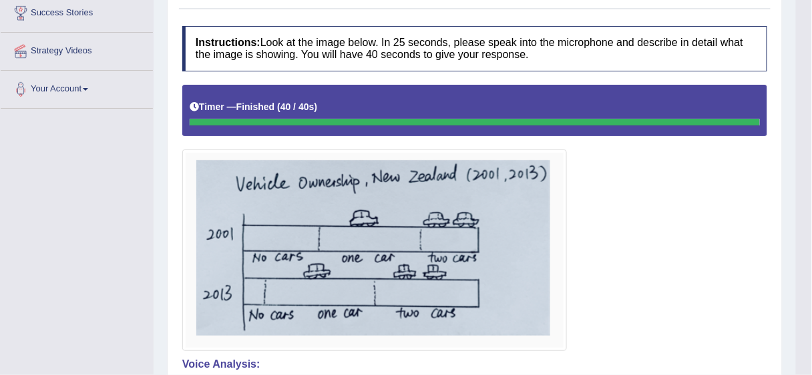
drag, startPoint x: 816, startPoint y: 190, endPoint x: 818, endPoint y: 250, distance: 60.1
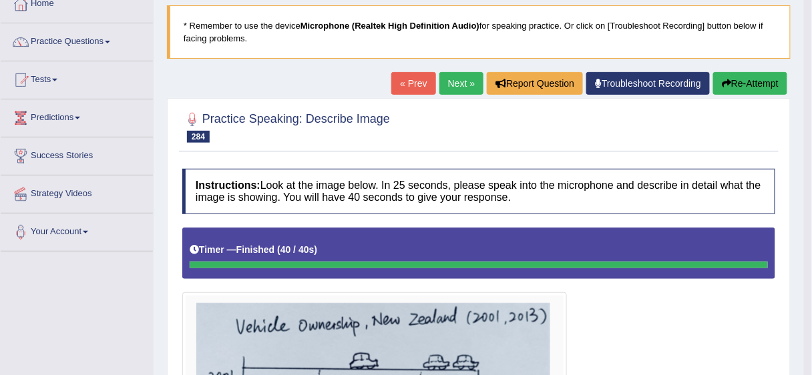
scroll to position [79, 0]
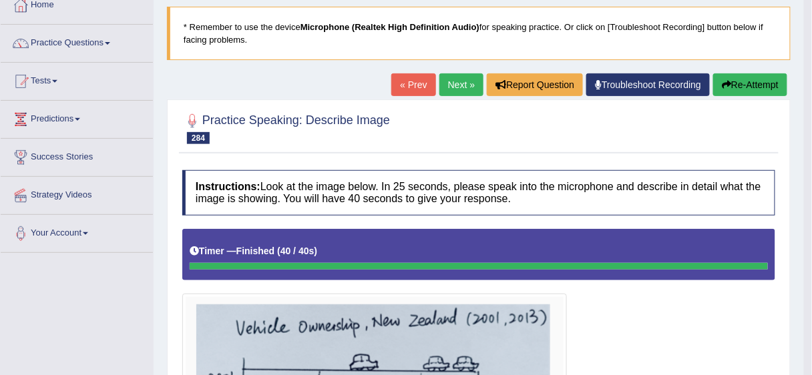
click at [451, 81] on link "Next »" at bounding box center [461, 84] width 44 height 23
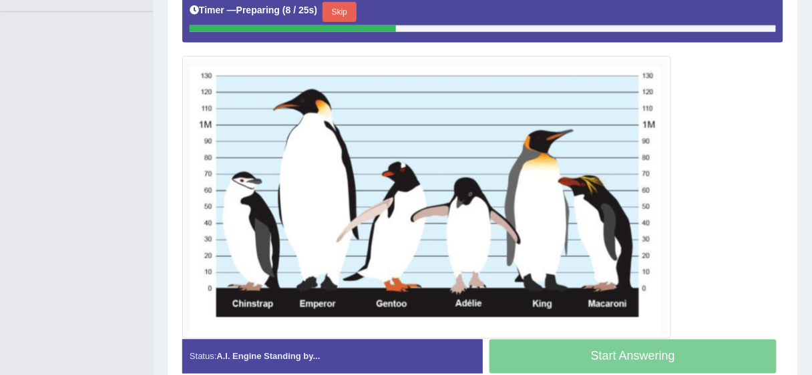
scroll to position [321, 0]
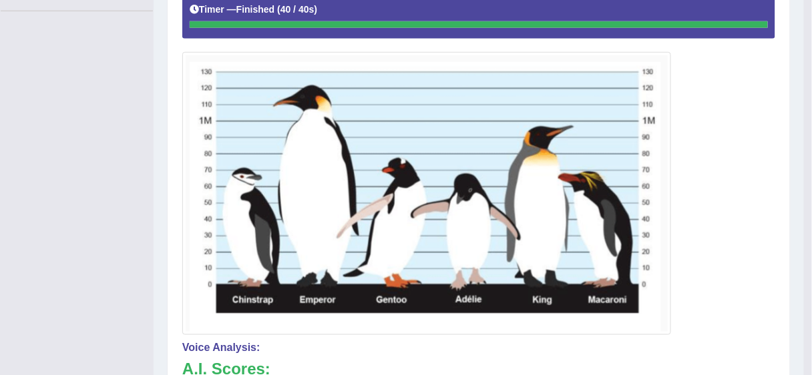
drag, startPoint x: 816, startPoint y: 144, endPoint x: 812, endPoint y: 193, distance: 48.9
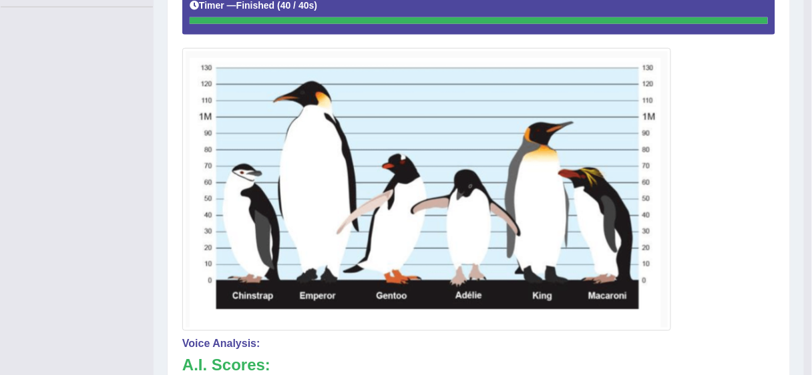
scroll to position [0, 0]
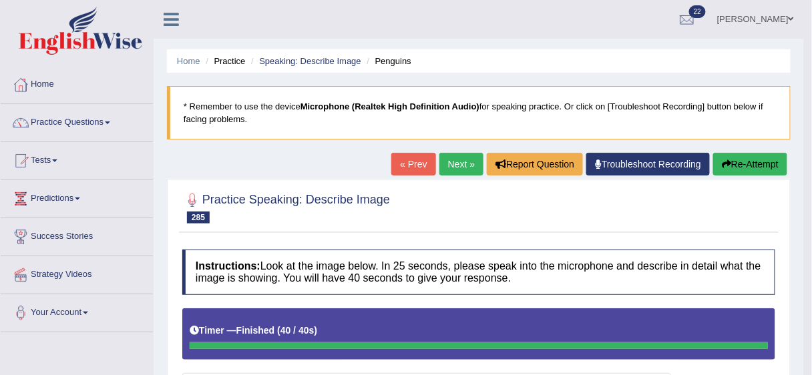
click at [466, 166] on link "Next »" at bounding box center [461, 164] width 44 height 23
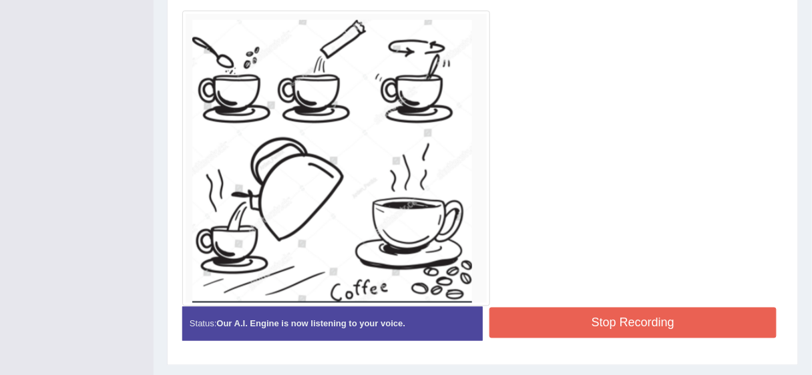
scroll to position [365, 0]
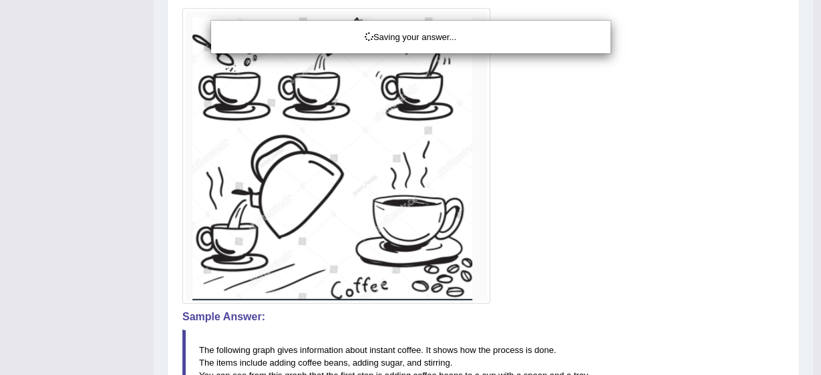
drag, startPoint x: 816, startPoint y: 252, endPoint x: 810, endPoint y: 151, distance: 101.0
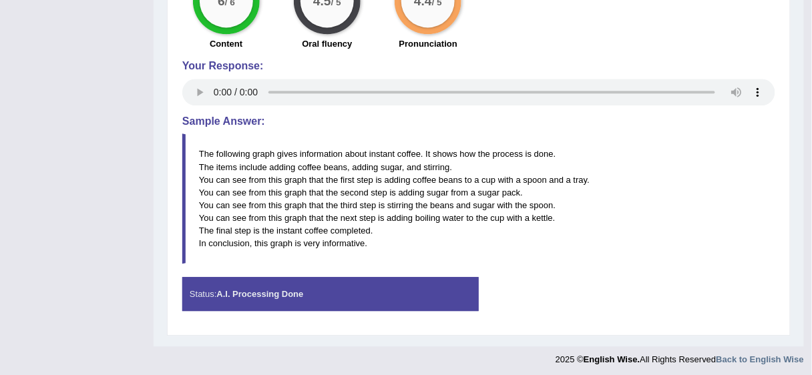
scroll to position [753, 0]
